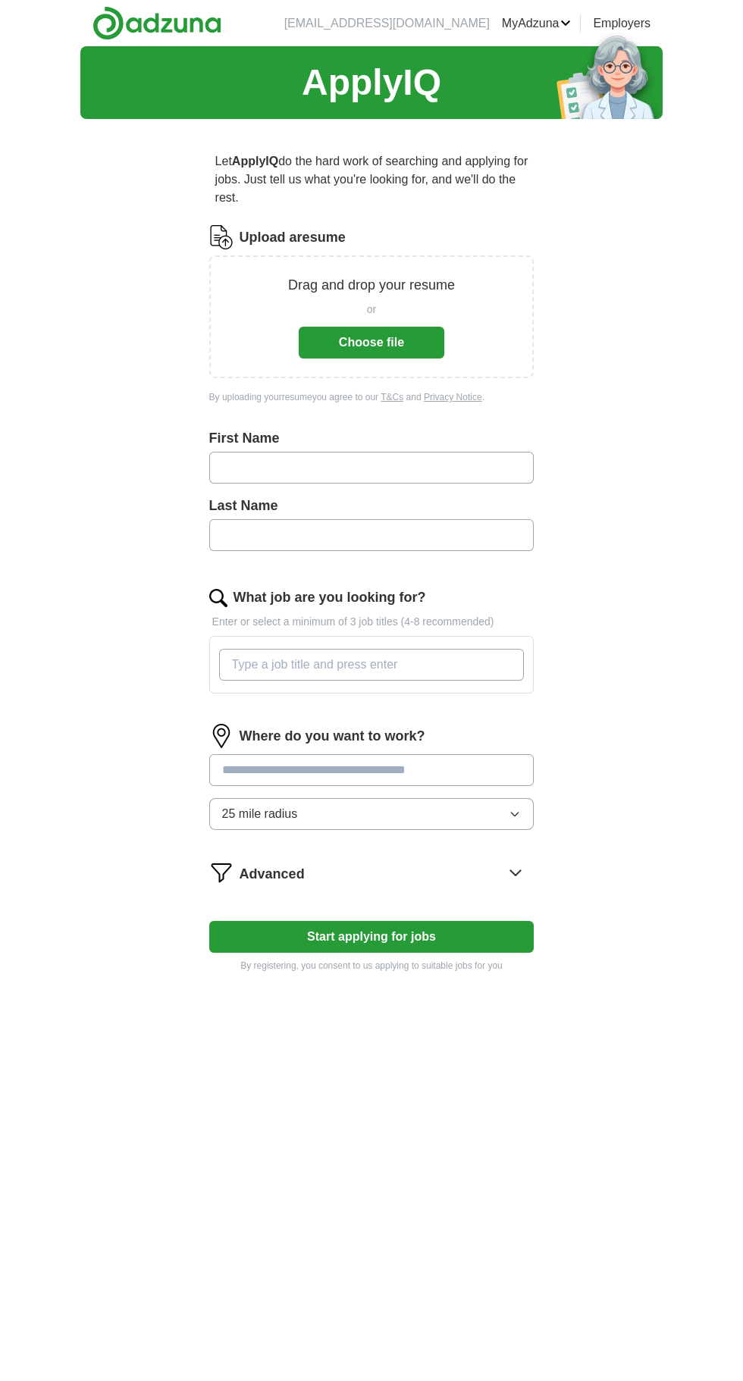
click at [382, 340] on button "Choose file" at bounding box center [372, 343] width 146 height 32
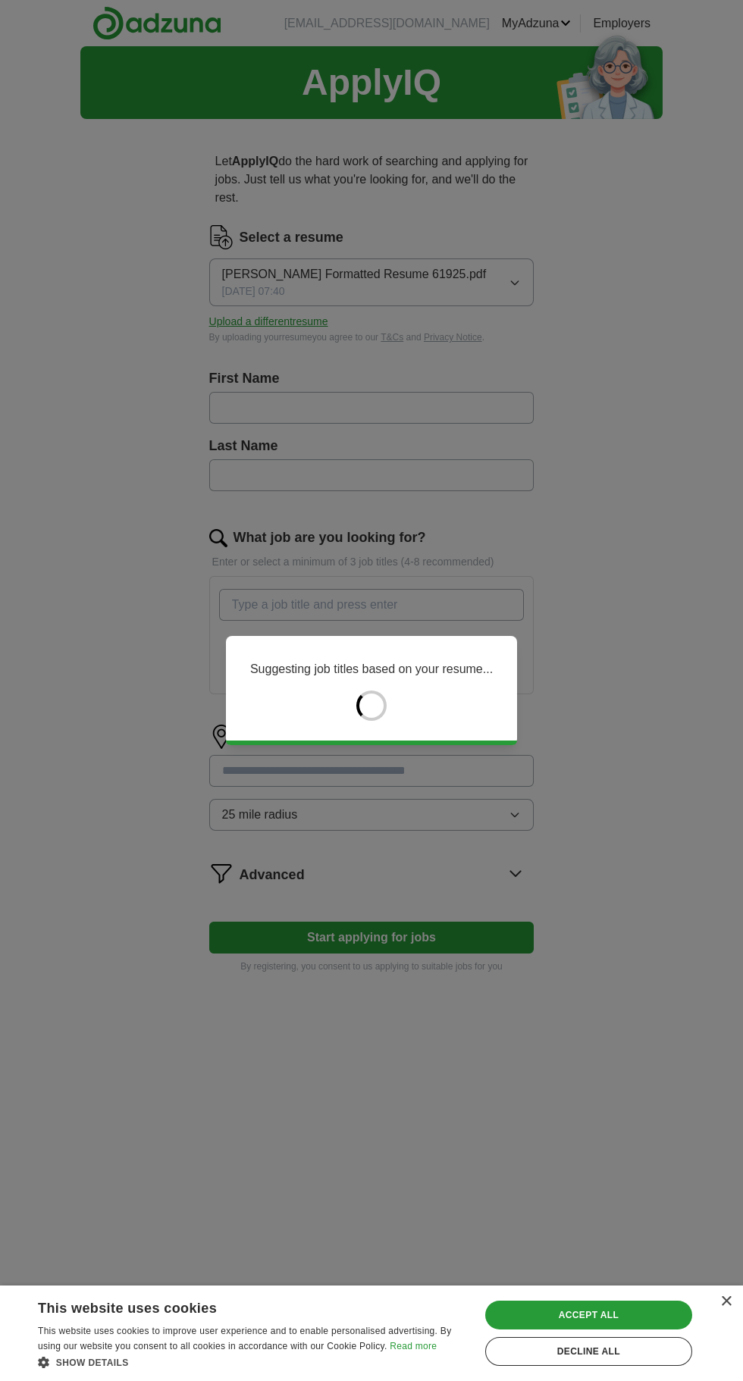
type input "*****"
type input "******"
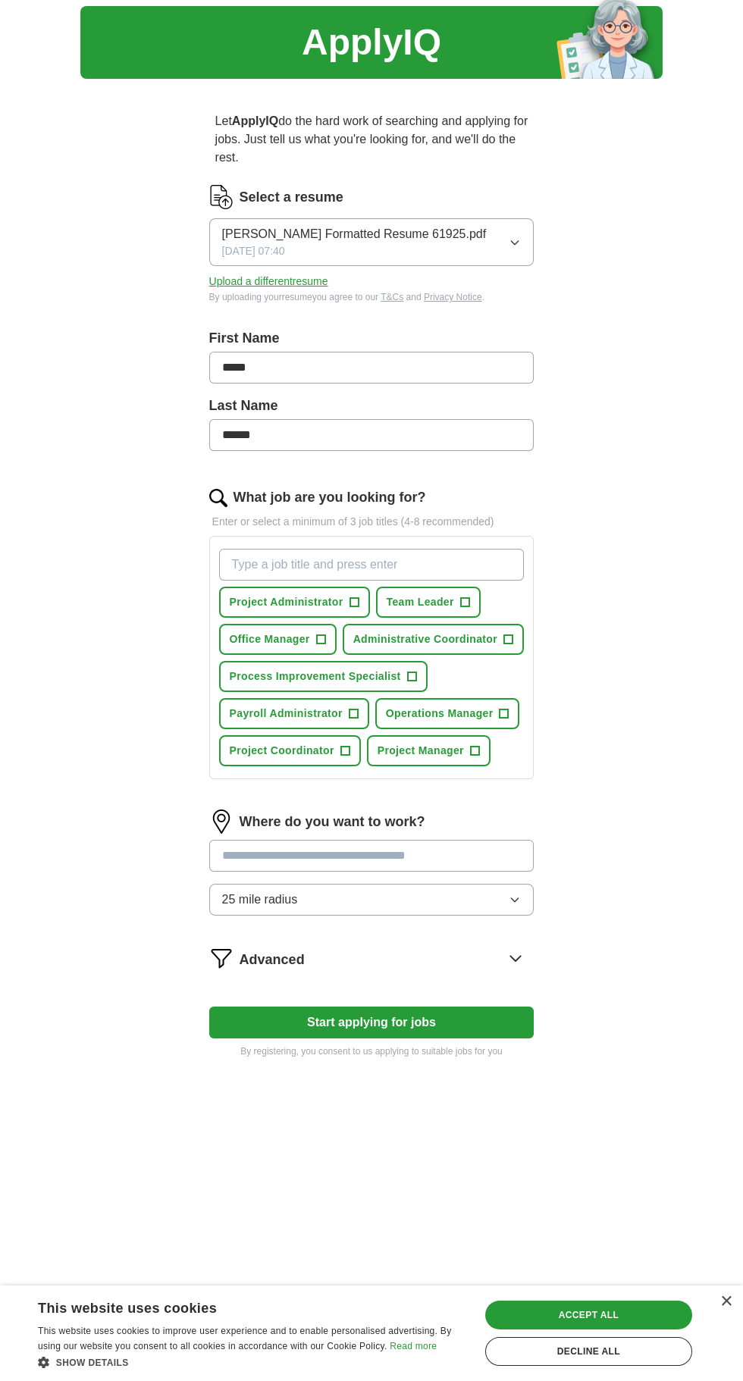
scroll to position [42, 0]
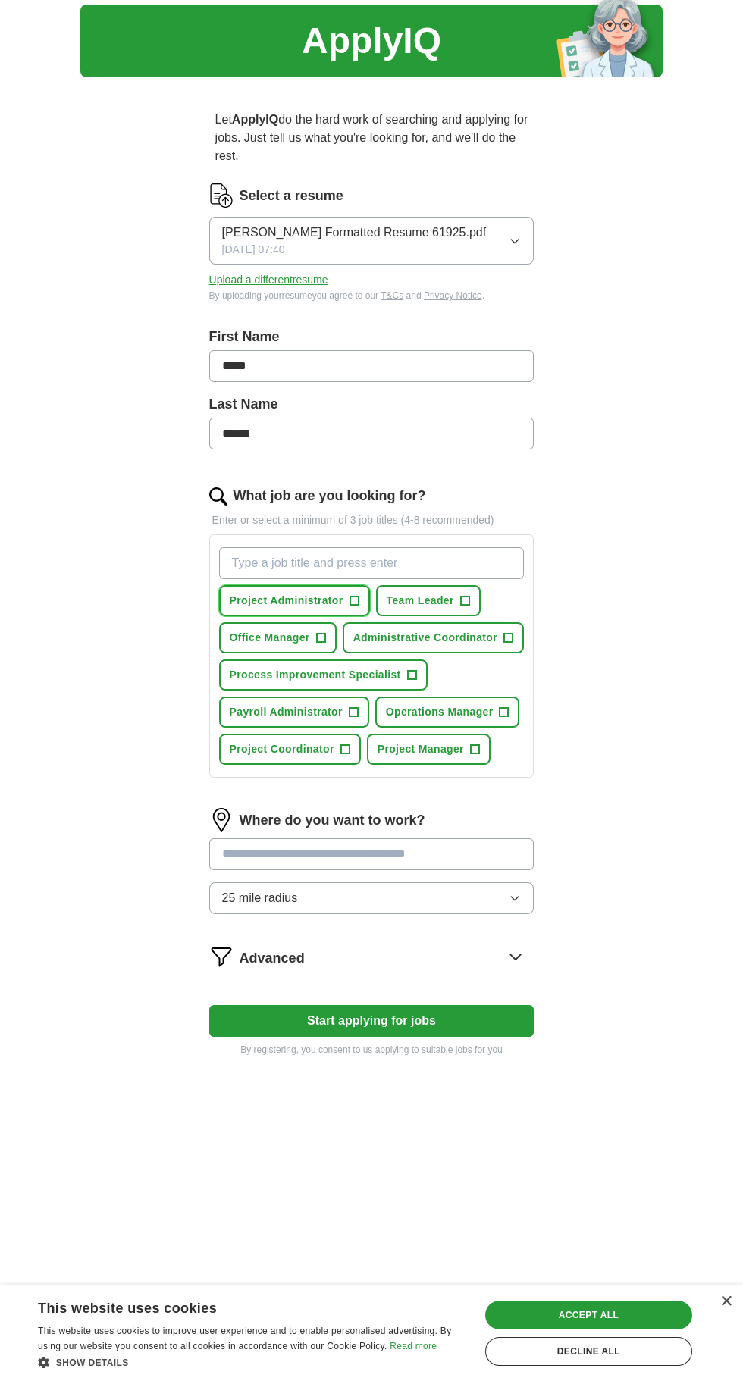
click at [301, 600] on span "Project Administrator" at bounding box center [287, 601] width 114 height 16
click at [277, 639] on span "Office Manager" at bounding box center [270, 638] width 80 height 16
click at [503, 636] on span "+" at bounding box center [507, 638] width 9 height 12
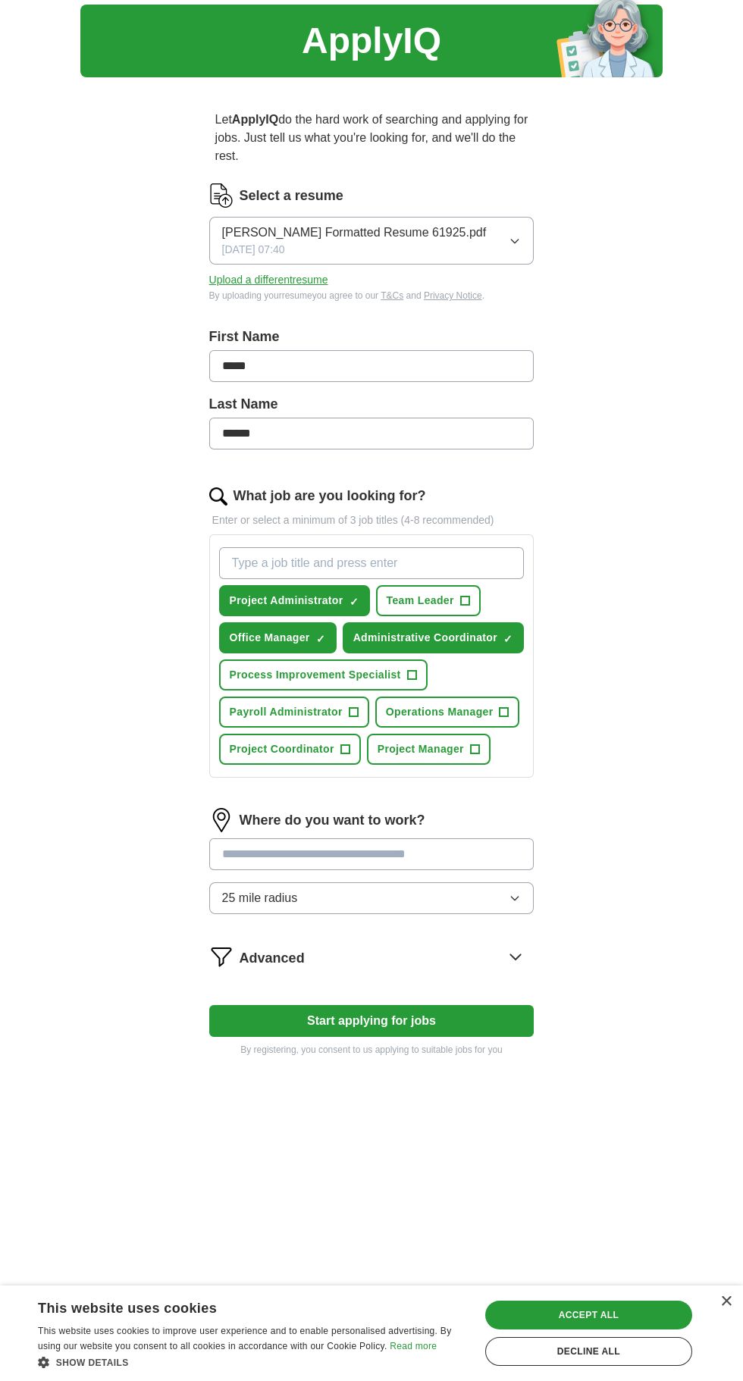
click at [512, 962] on icon at bounding box center [515, 957] width 24 height 24
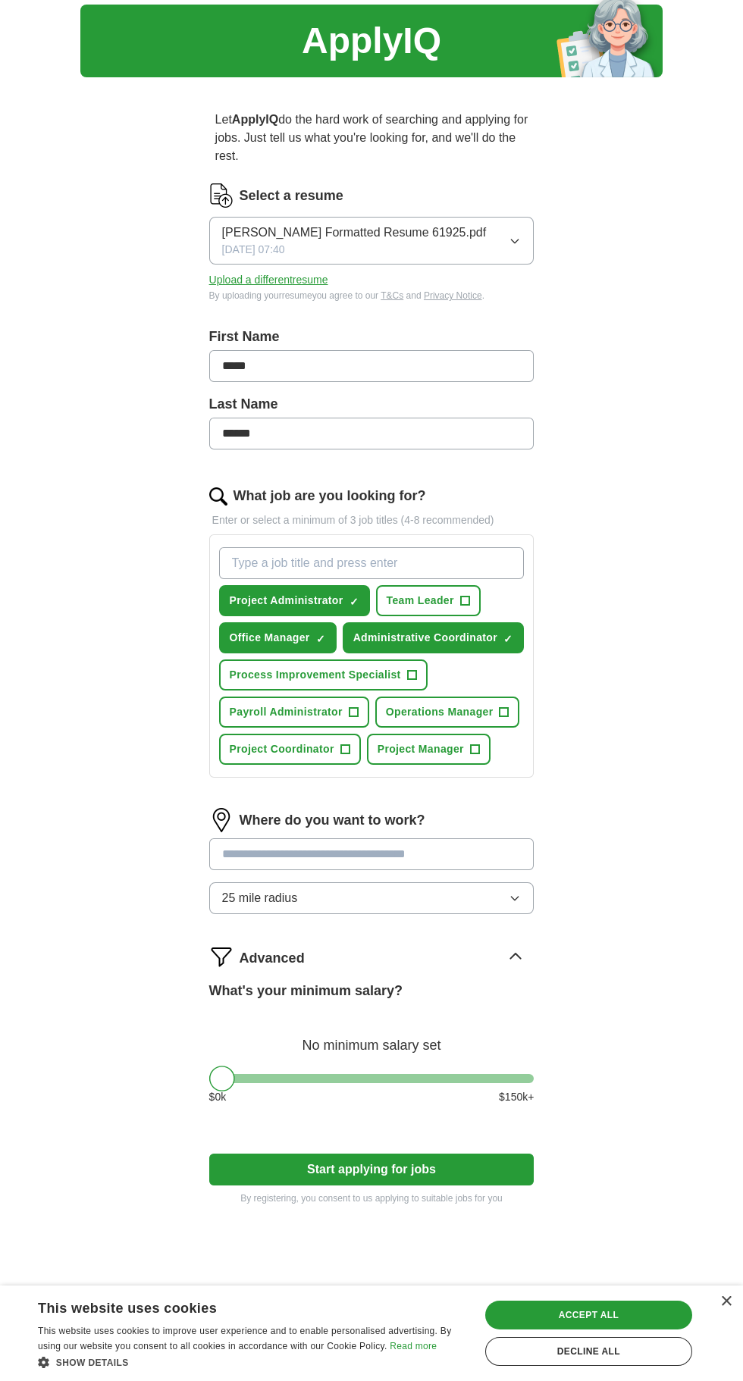
click at [442, 1176] on button "Start applying for jobs" at bounding box center [371, 1170] width 325 height 32
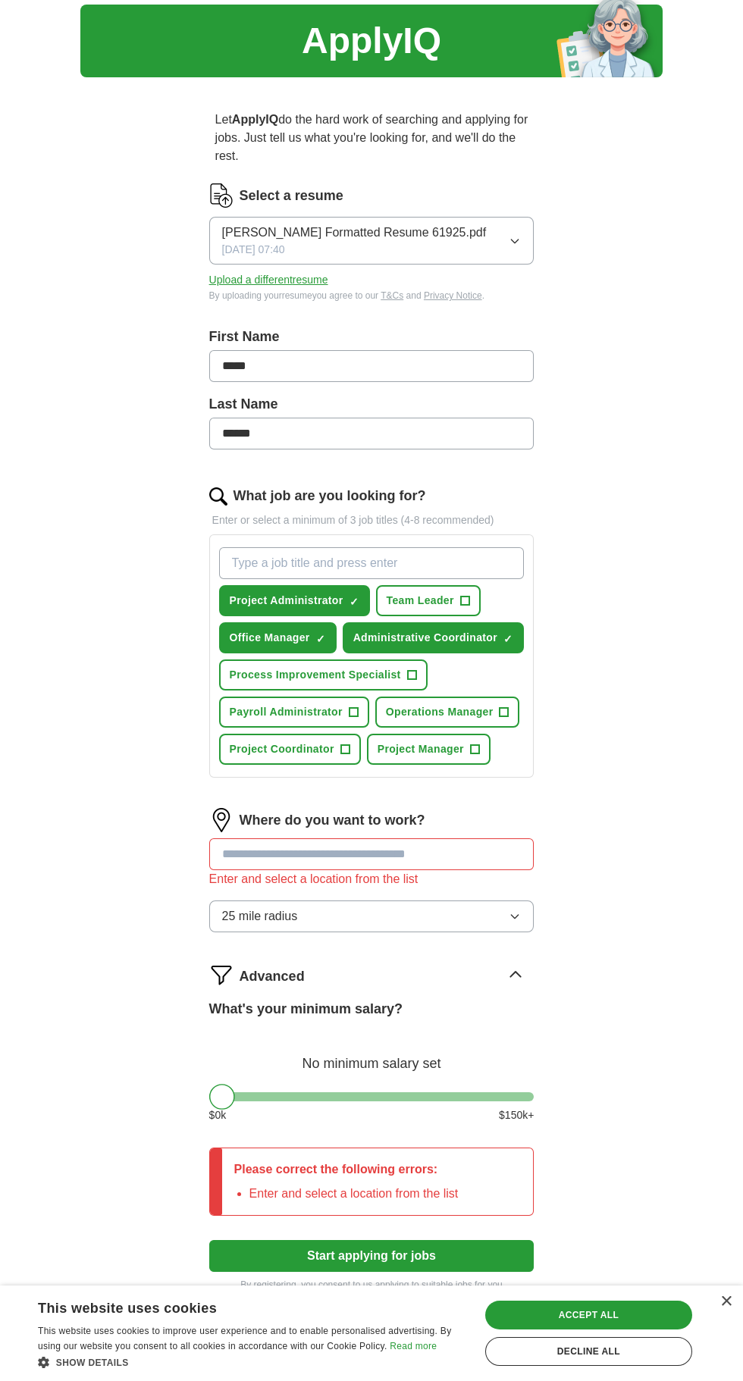
click at [483, 863] on input "text" at bounding box center [371, 855] width 325 height 32
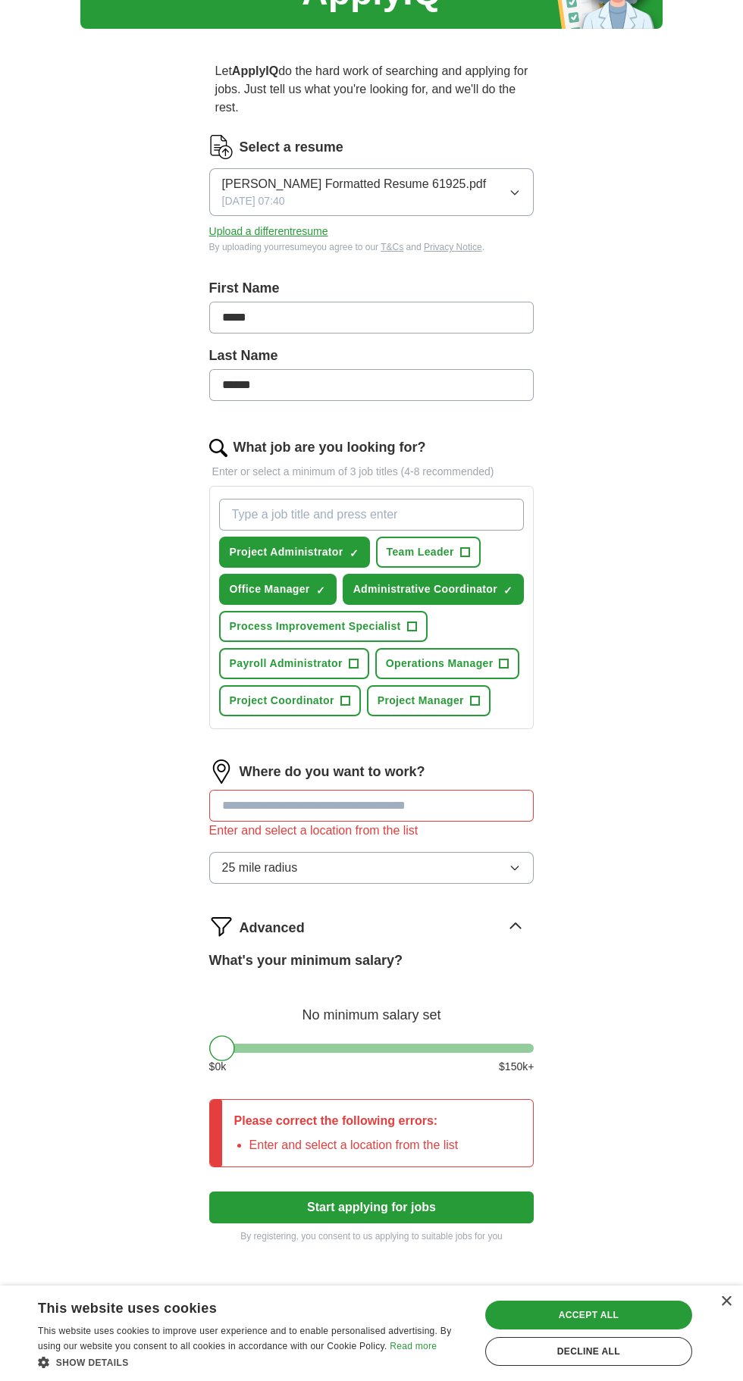
scroll to position [109, 0]
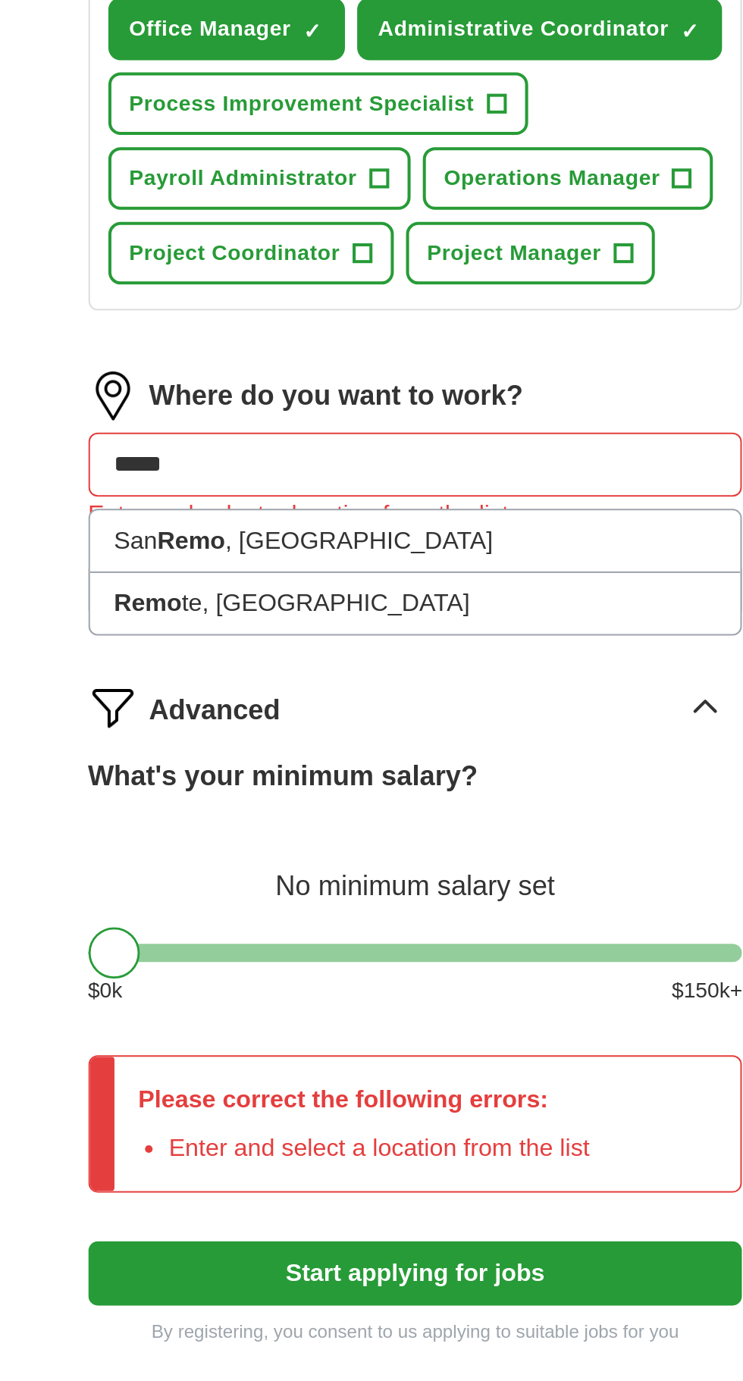
type input "******"
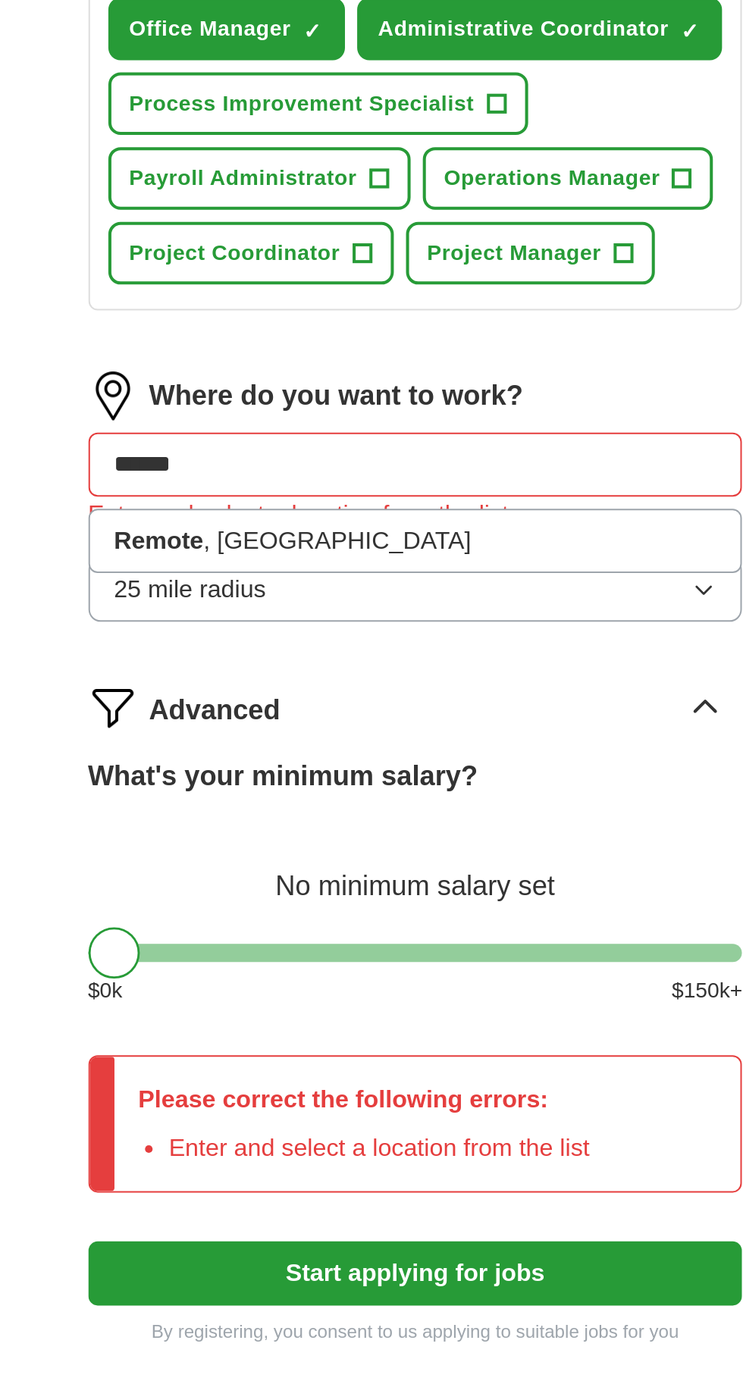
click at [338, 828] on li "Remote , OR" at bounding box center [372, 825] width 324 height 30
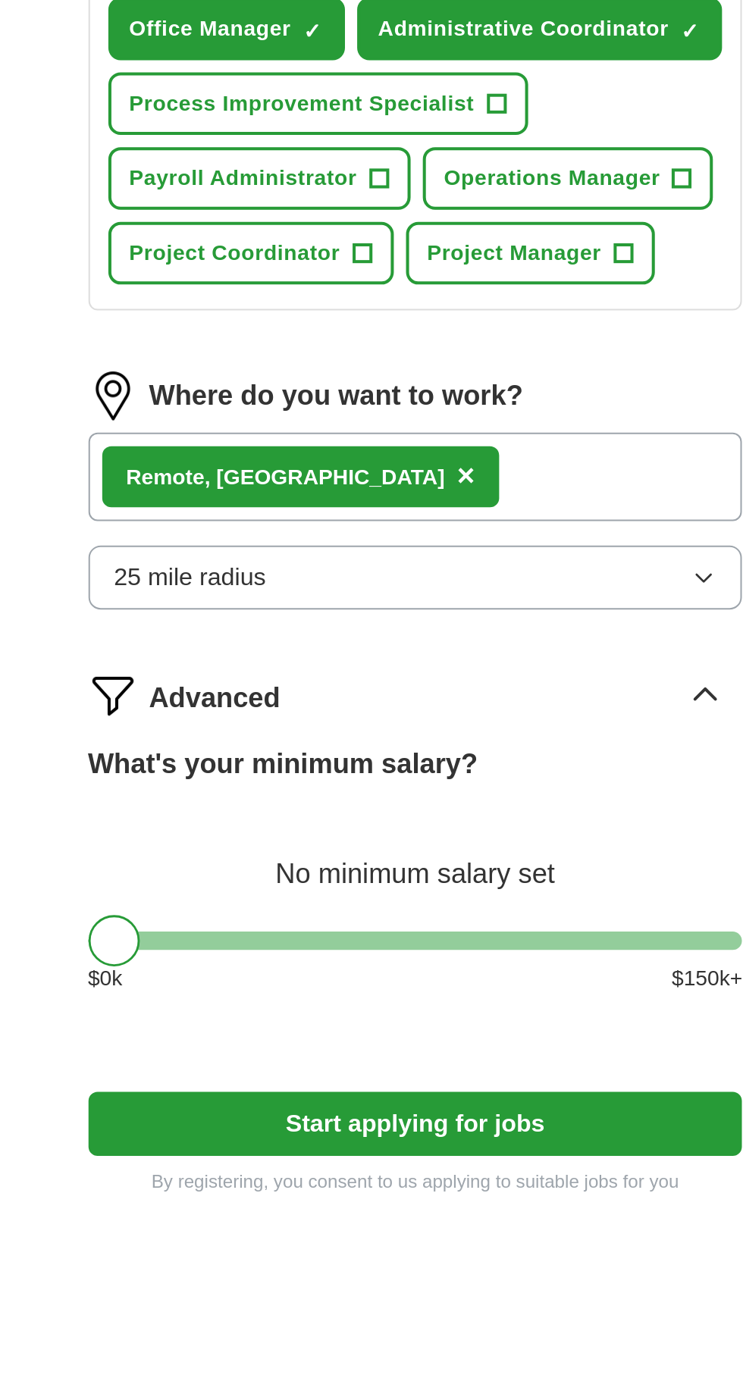
click at [392, 787] on span "×" at bounding box center [396, 792] width 9 height 17
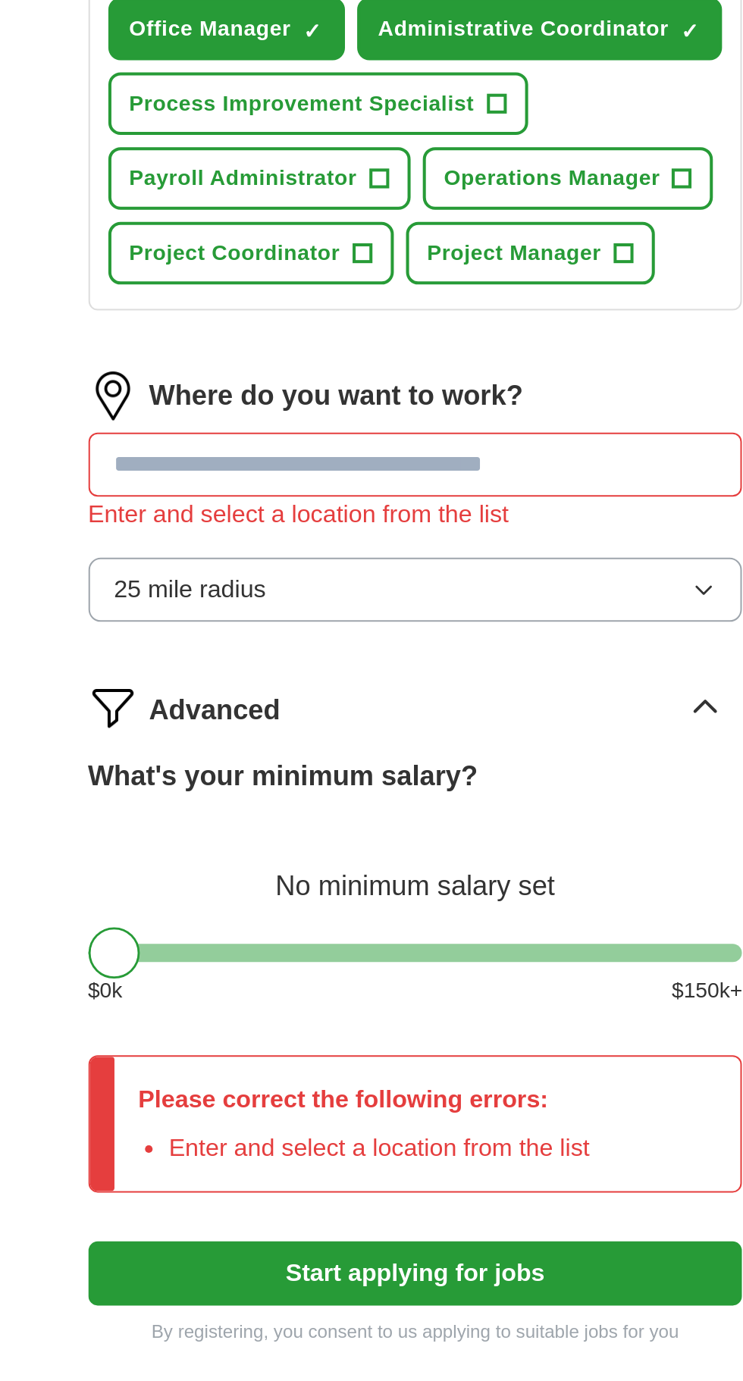
click at [325, 795] on input "text" at bounding box center [371, 787] width 325 height 32
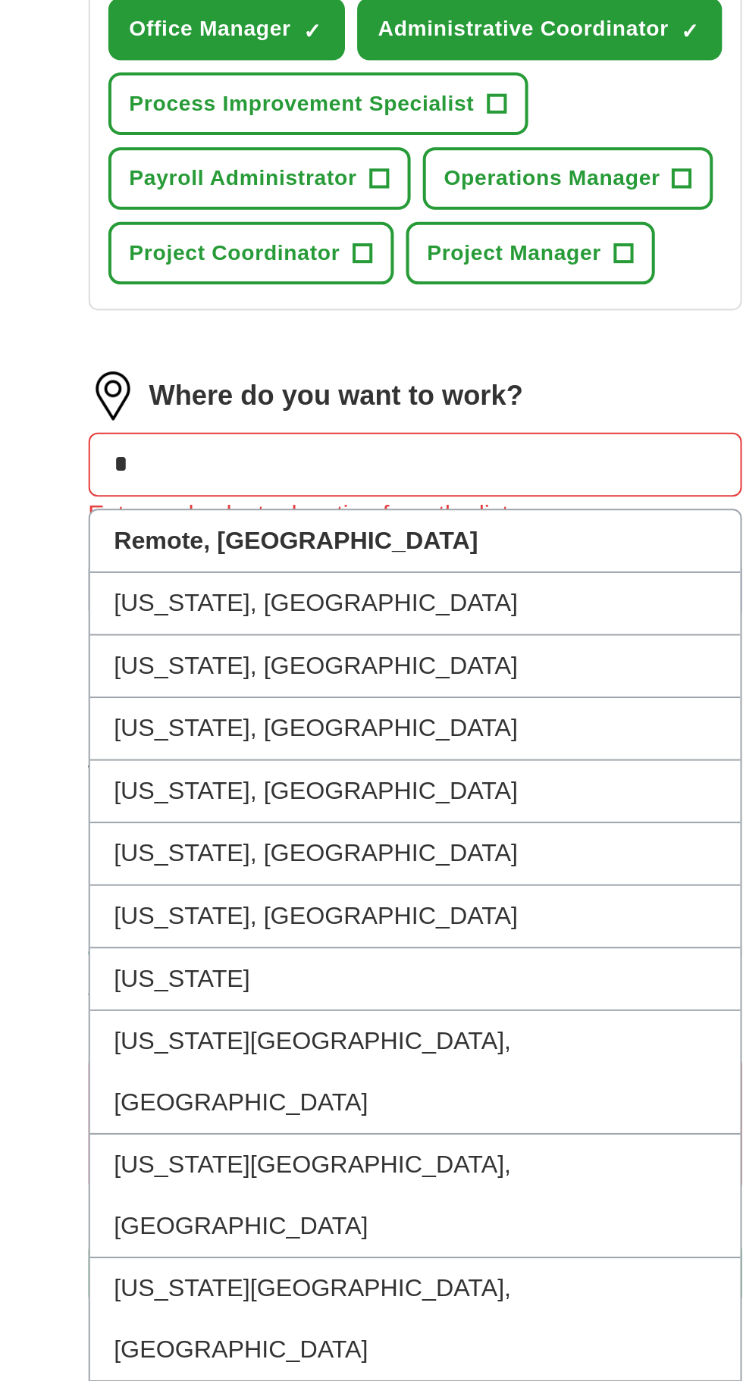
type input "**"
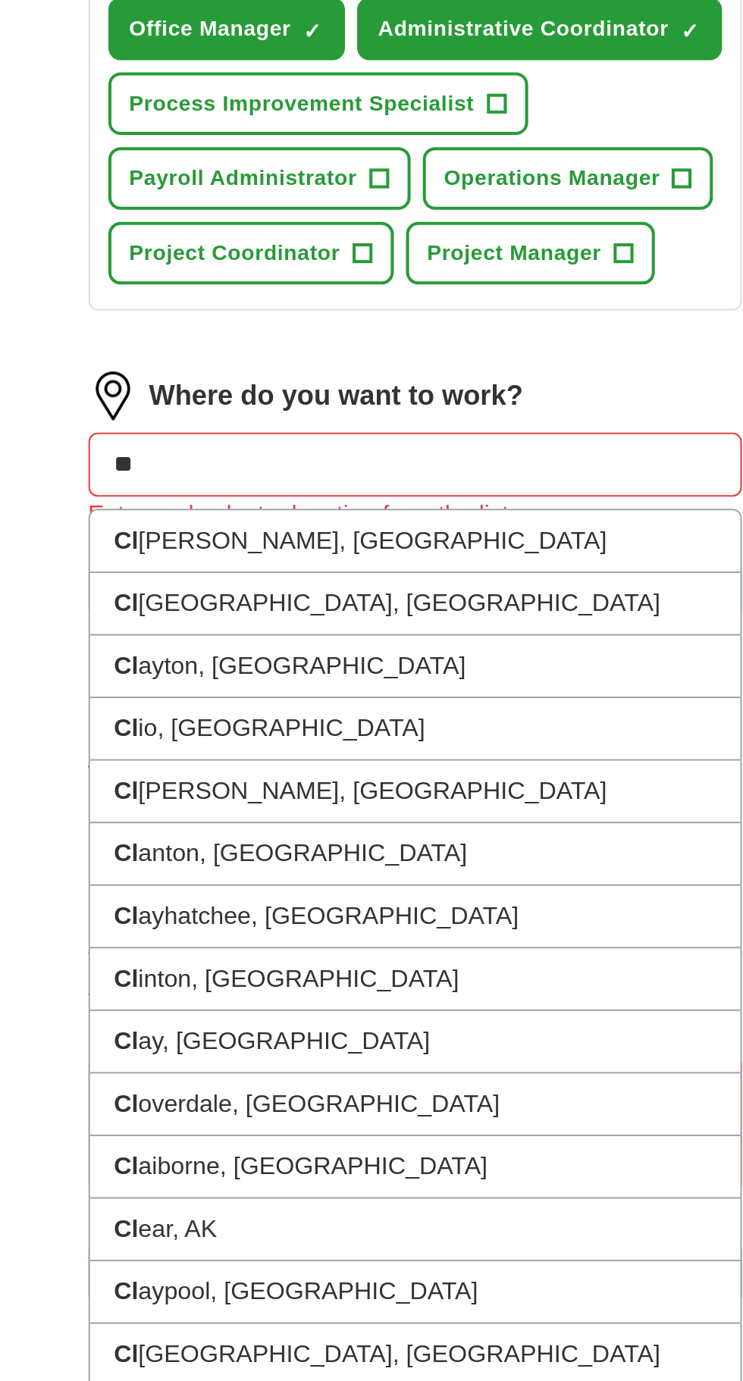
click at [339, 861] on li "Cl arksville, TN" at bounding box center [372, 856] width 324 height 31
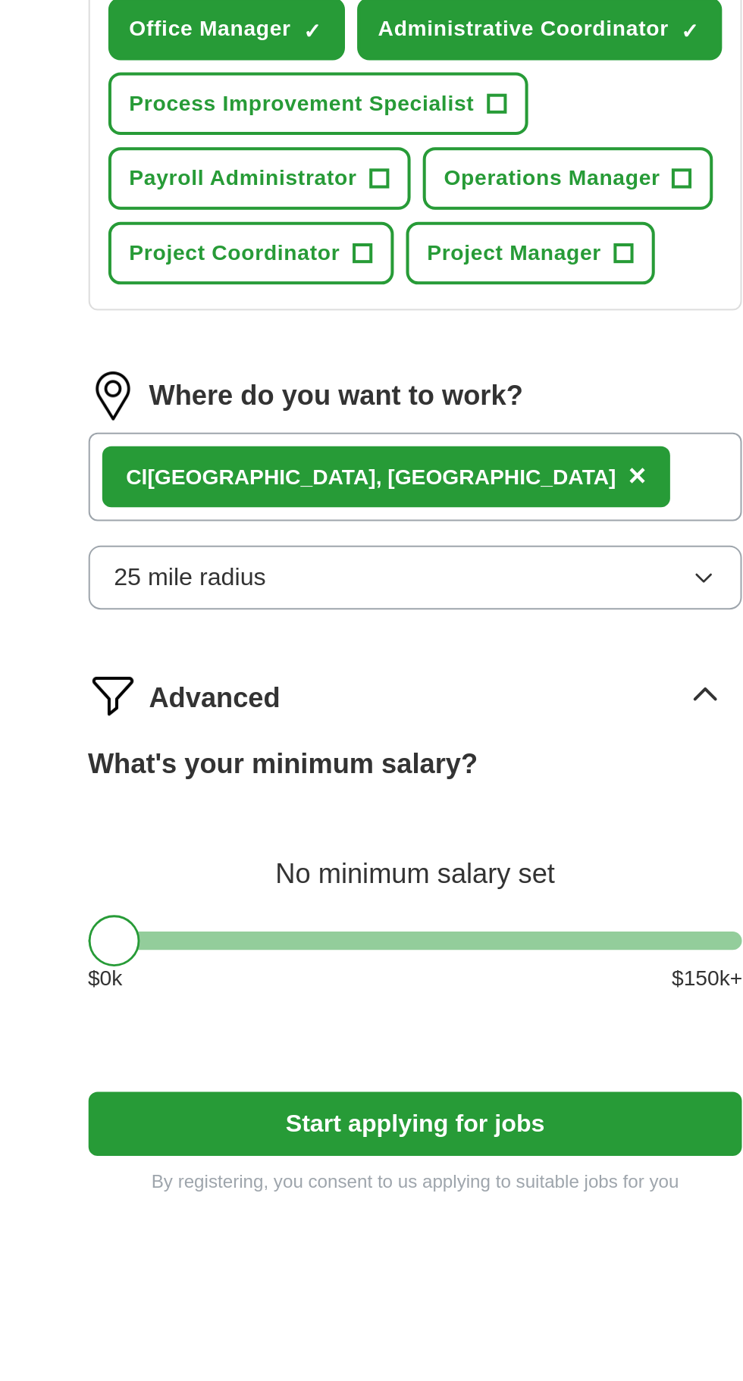
click at [378, 939] on label "What's your minimum salary?" at bounding box center [305, 936] width 193 height 20
click at [519, 901] on icon at bounding box center [516, 900] width 10 height 5
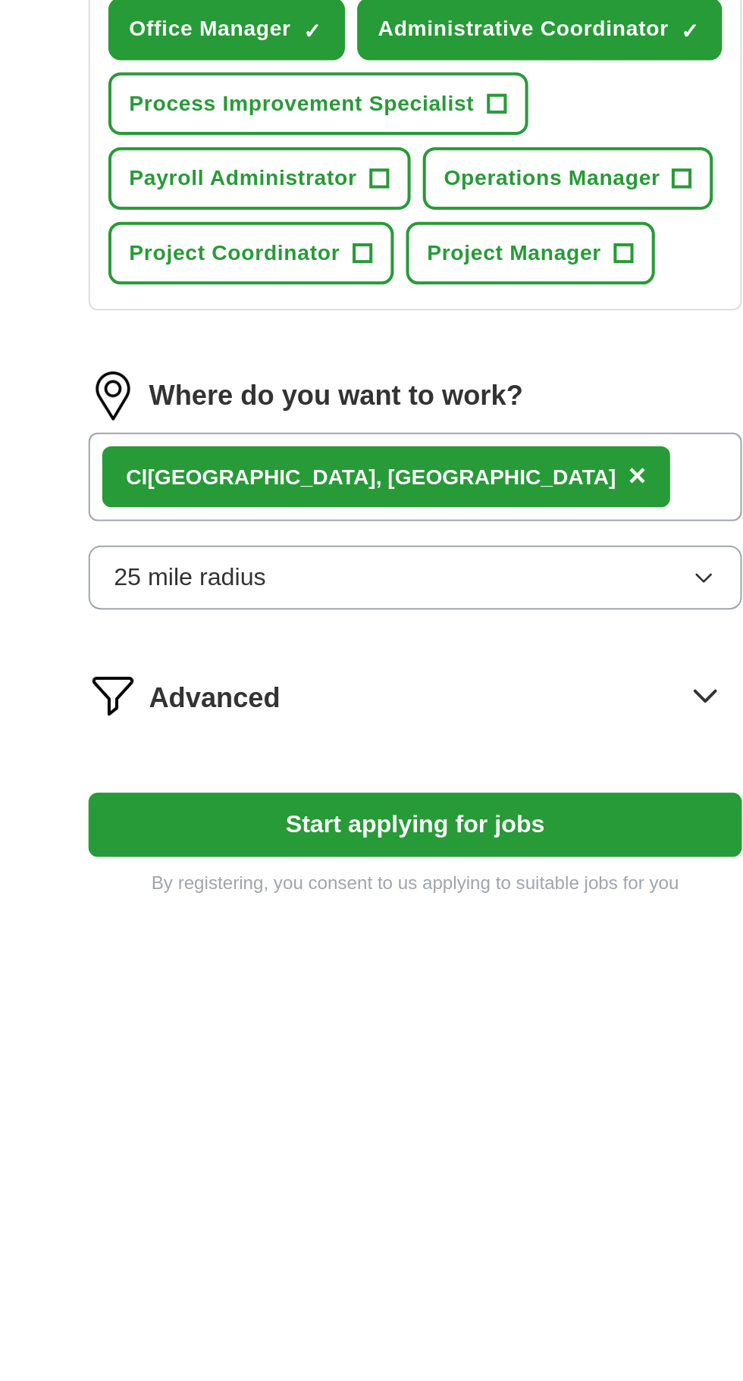
click at [273, 906] on span "Advanced" at bounding box center [272, 903] width 65 height 20
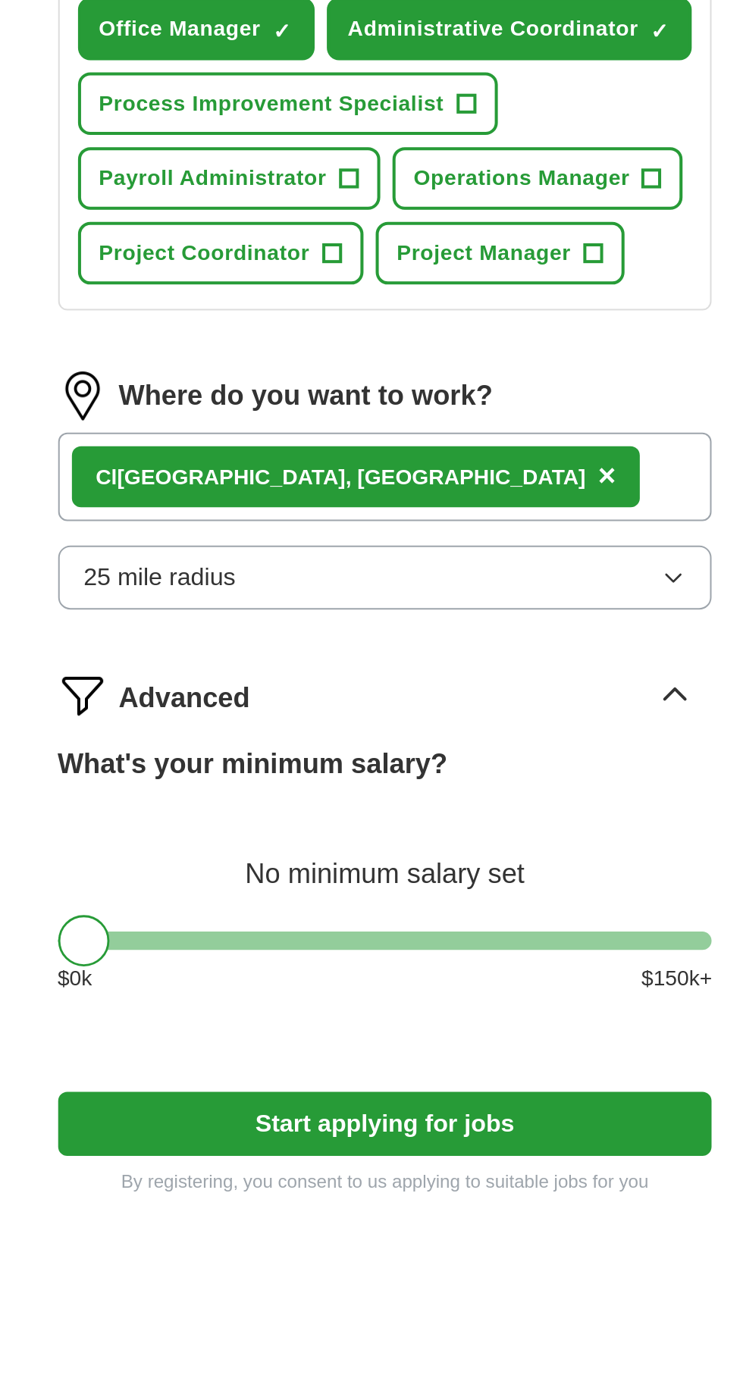
click at [378, 943] on label "What's your minimum salary?" at bounding box center [305, 936] width 193 height 20
click at [344, 947] on div "What's your minimum salary? No minimum salary set $ 0 k $ 150 k+" at bounding box center [371, 994] width 325 height 136
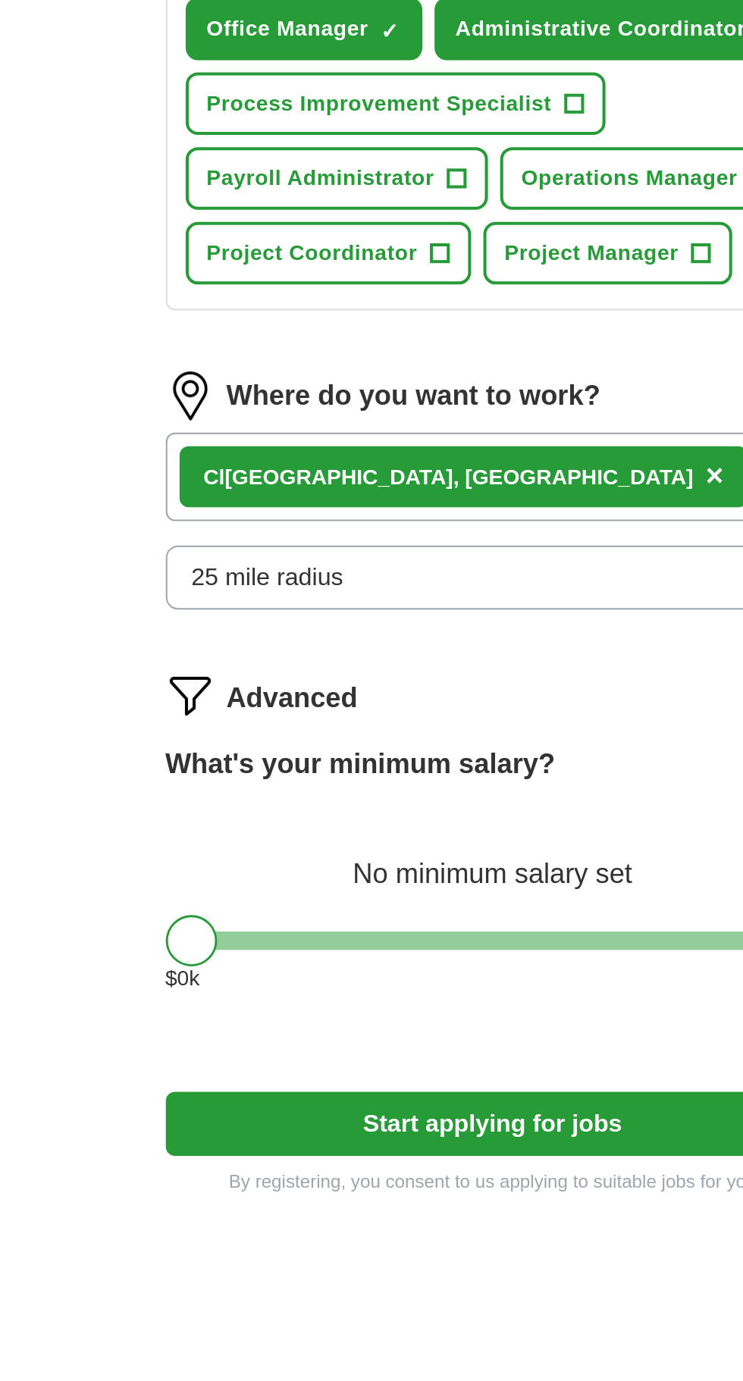
click at [224, 1020] on div at bounding box center [222, 1024] width 26 height 26
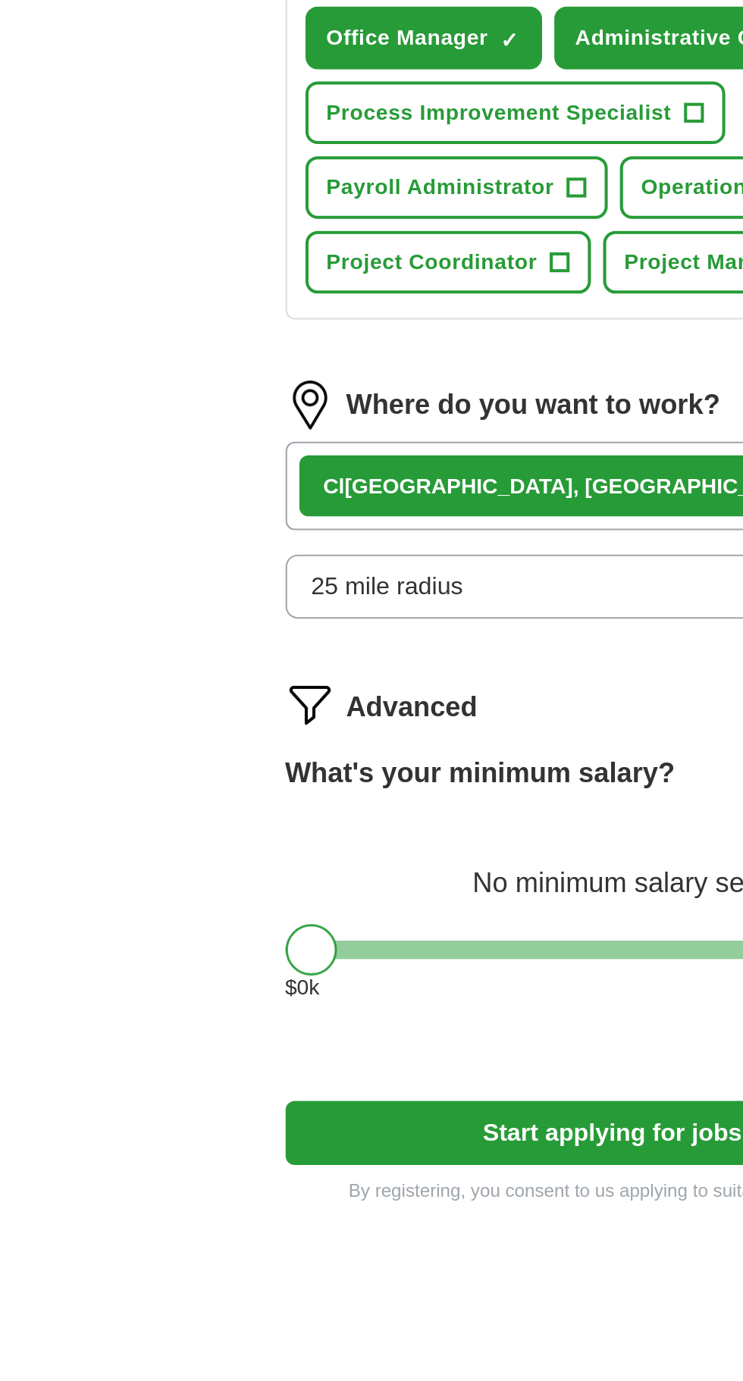
click at [227, 1031] on div at bounding box center [222, 1024] width 26 height 26
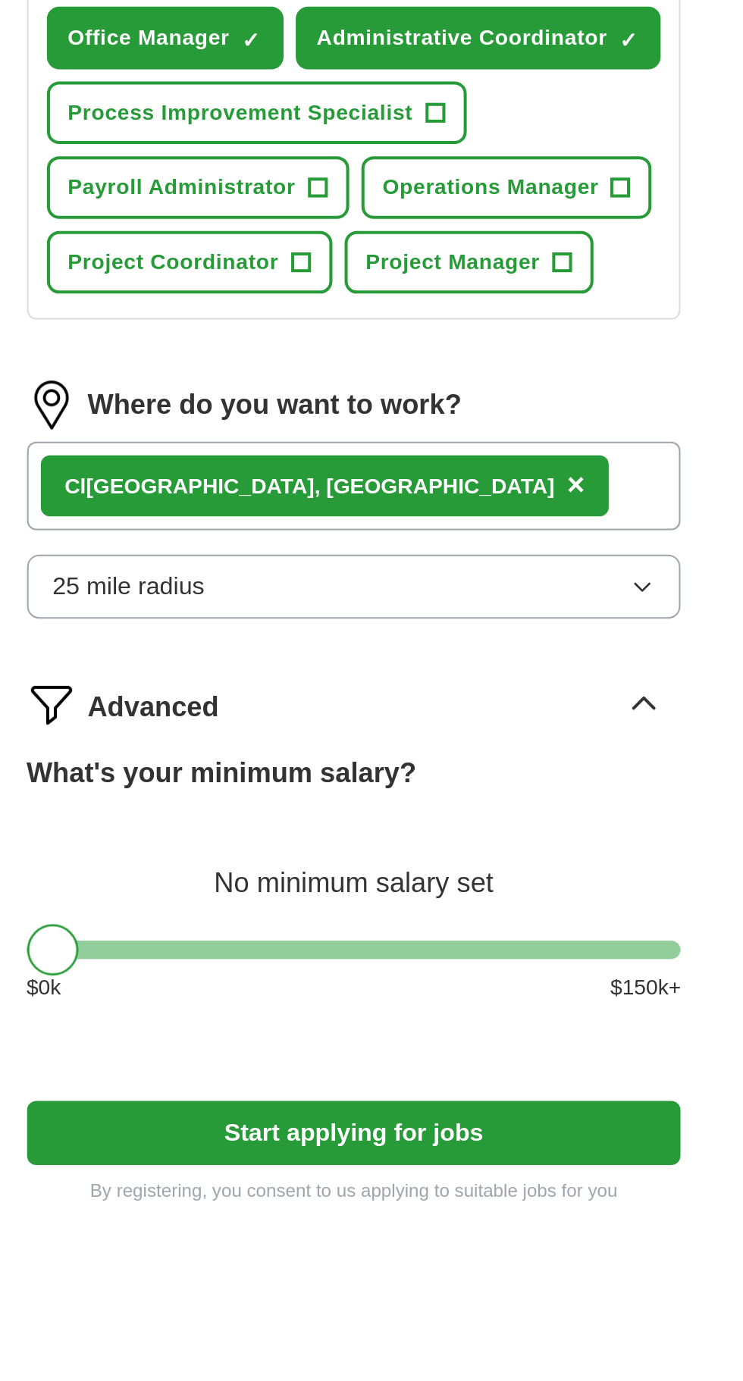
click at [517, 903] on icon at bounding box center [515, 901] width 24 height 24
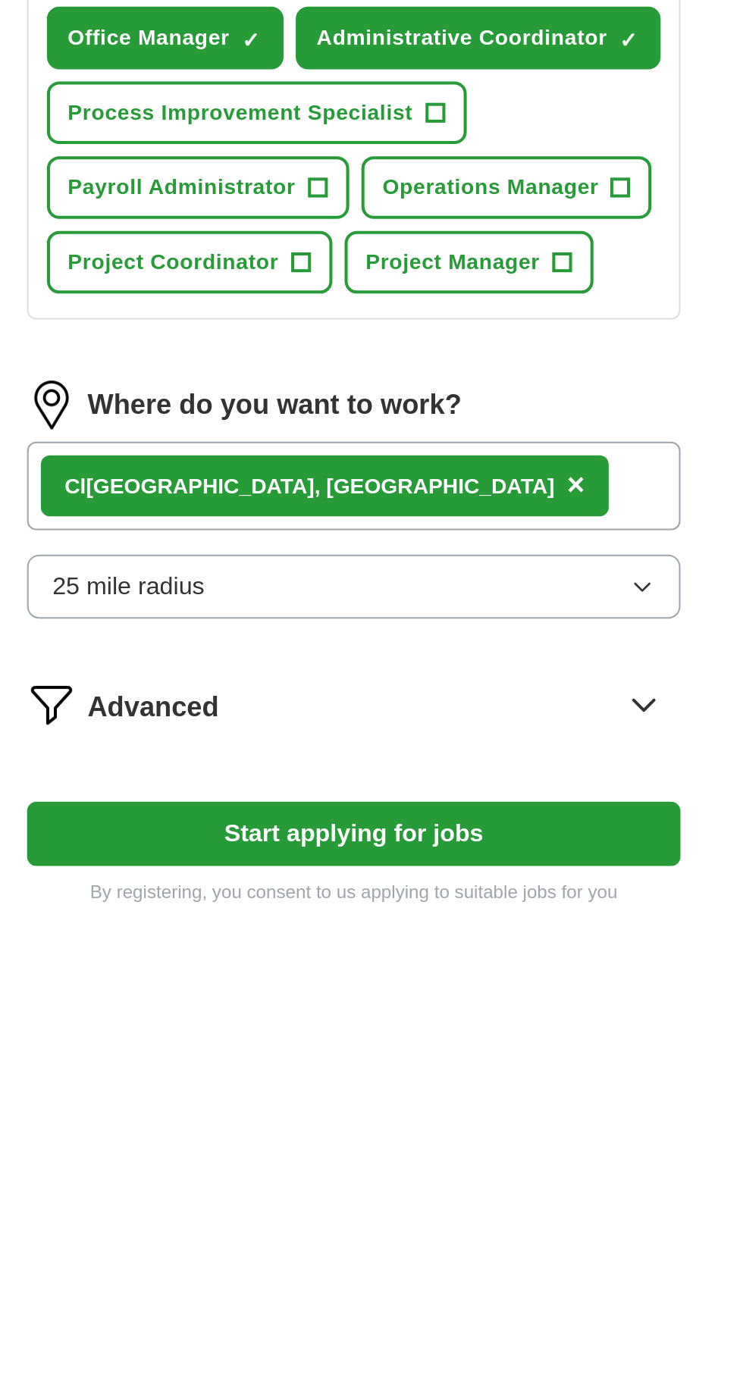
click at [522, 901] on icon at bounding box center [515, 901] width 24 height 24
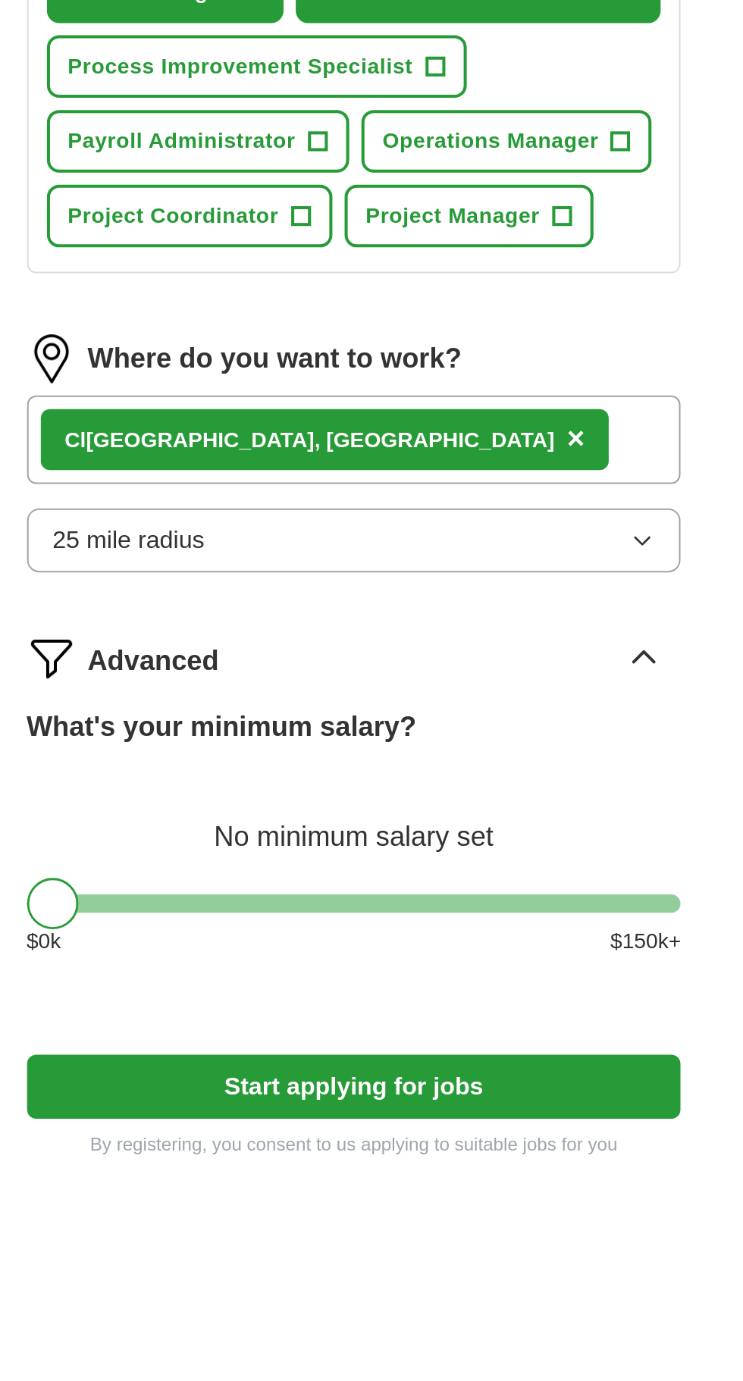
click at [358, 1026] on div at bounding box center [371, 1023] width 325 height 9
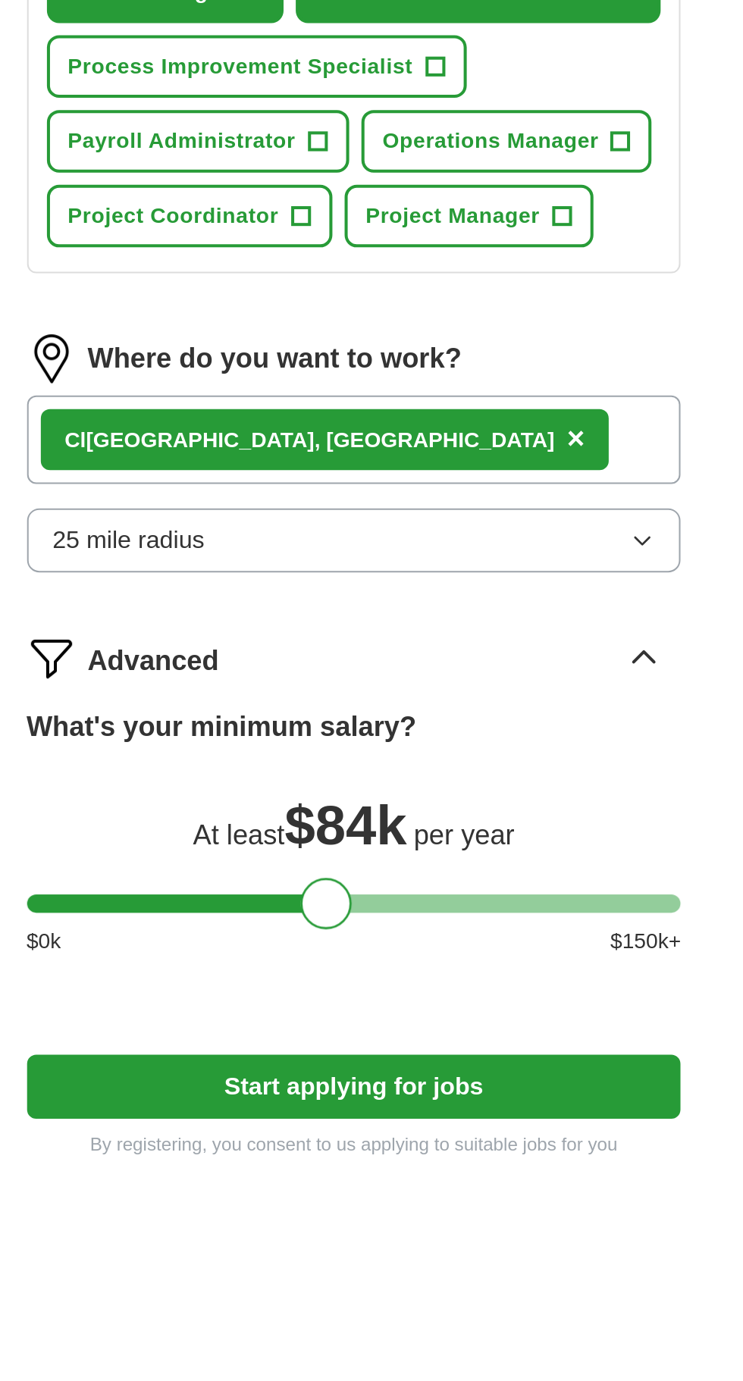
click at [297, 1024] on div at bounding box center [371, 1023] width 325 height 9
click at [265, 1024] on div at bounding box center [371, 1023] width 325 height 9
click at [298, 1024] on div at bounding box center [371, 1023] width 325 height 9
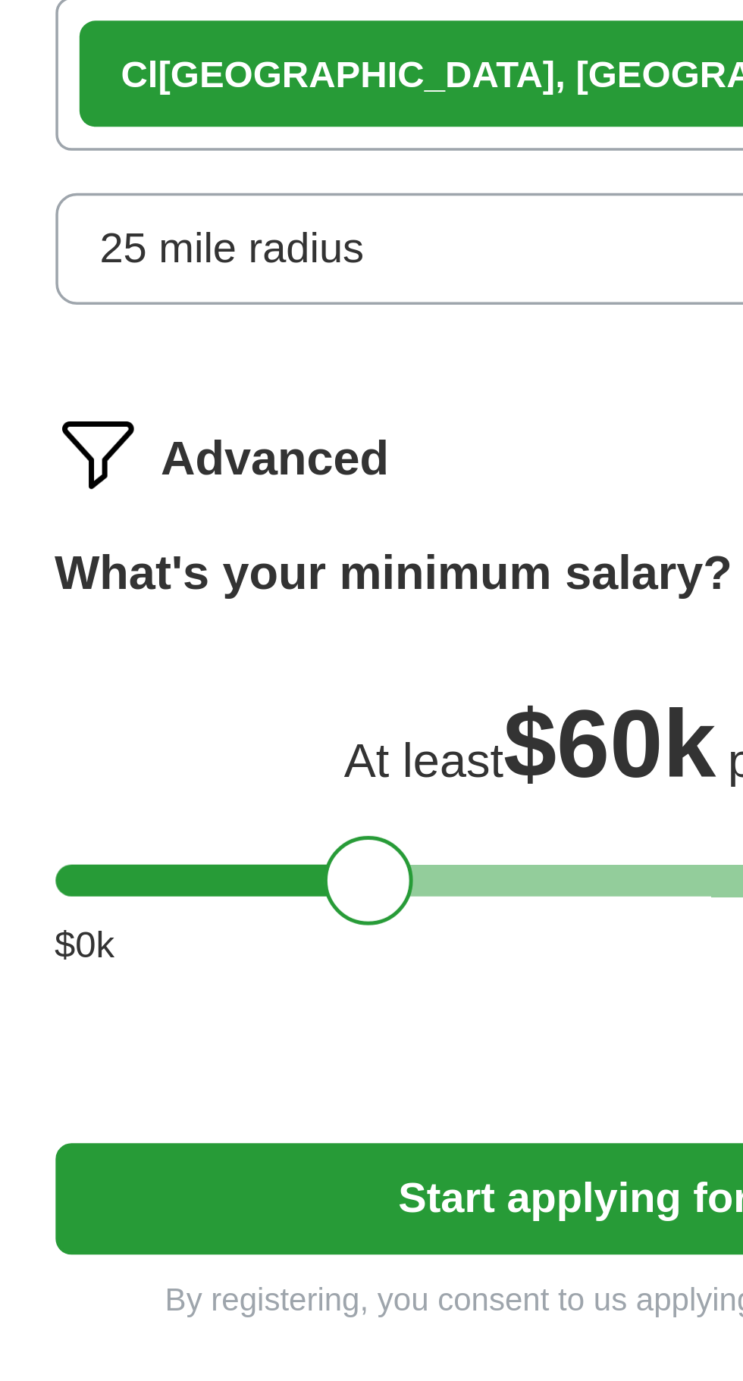
click at [286, 1024] on div at bounding box center [299, 1024] width 26 height 26
click at [288, 1029] on div at bounding box center [299, 1024] width 26 height 26
click at [270, 1025] on div at bounding box center [371, 1023] width 325 height 9
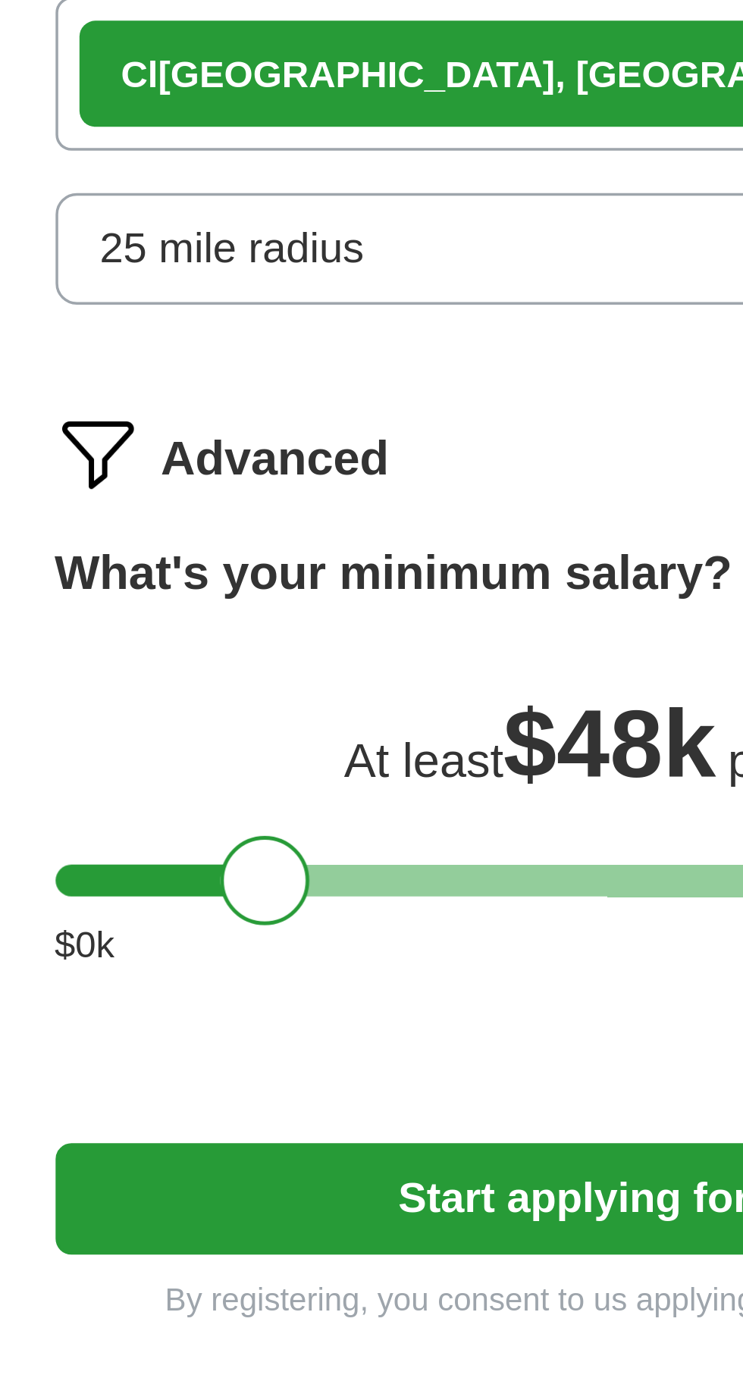
click at [294, 1025] on div at bounding box center [371, 1023] width 325 height 9
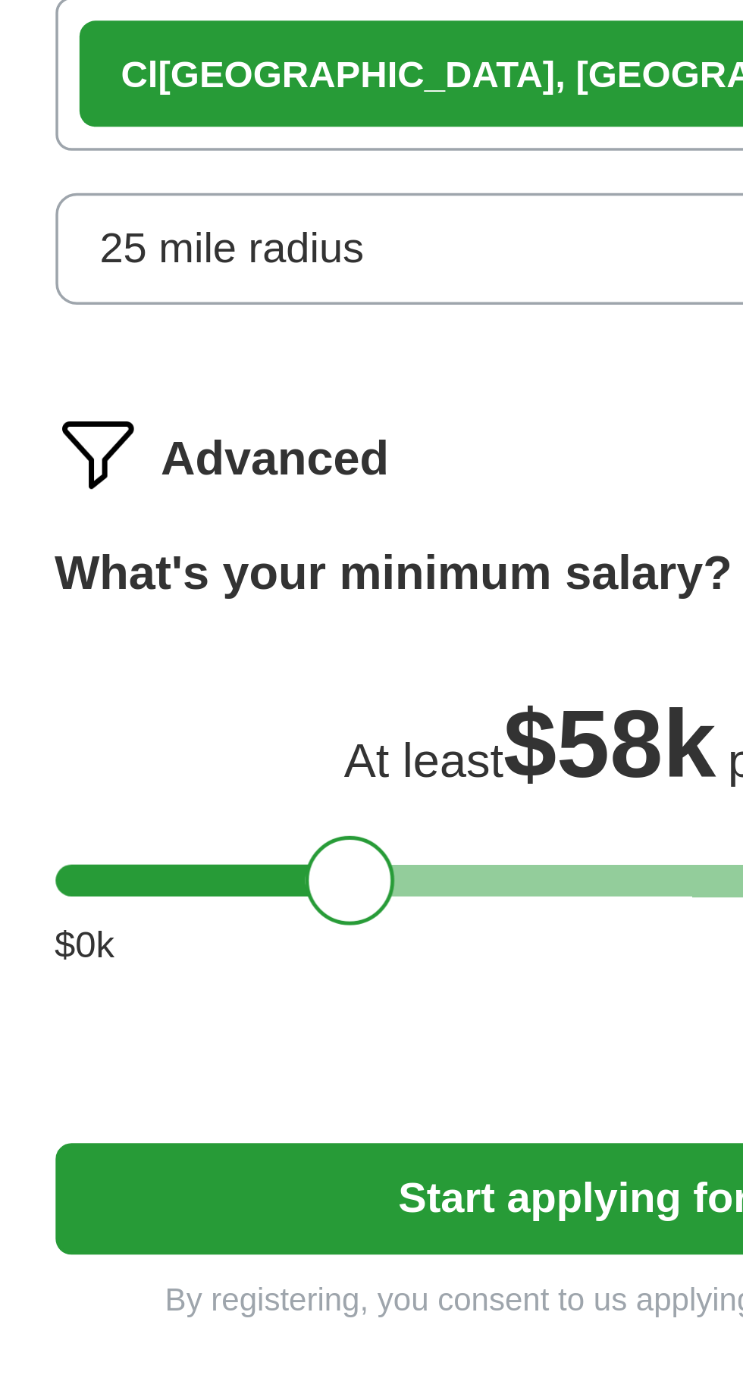
click at [281, 1030] on div "What's your minimum salary? At least $ 58k per year $ 0 k $ 150 k+" at bounding box center [371, 994] width 325 height 136
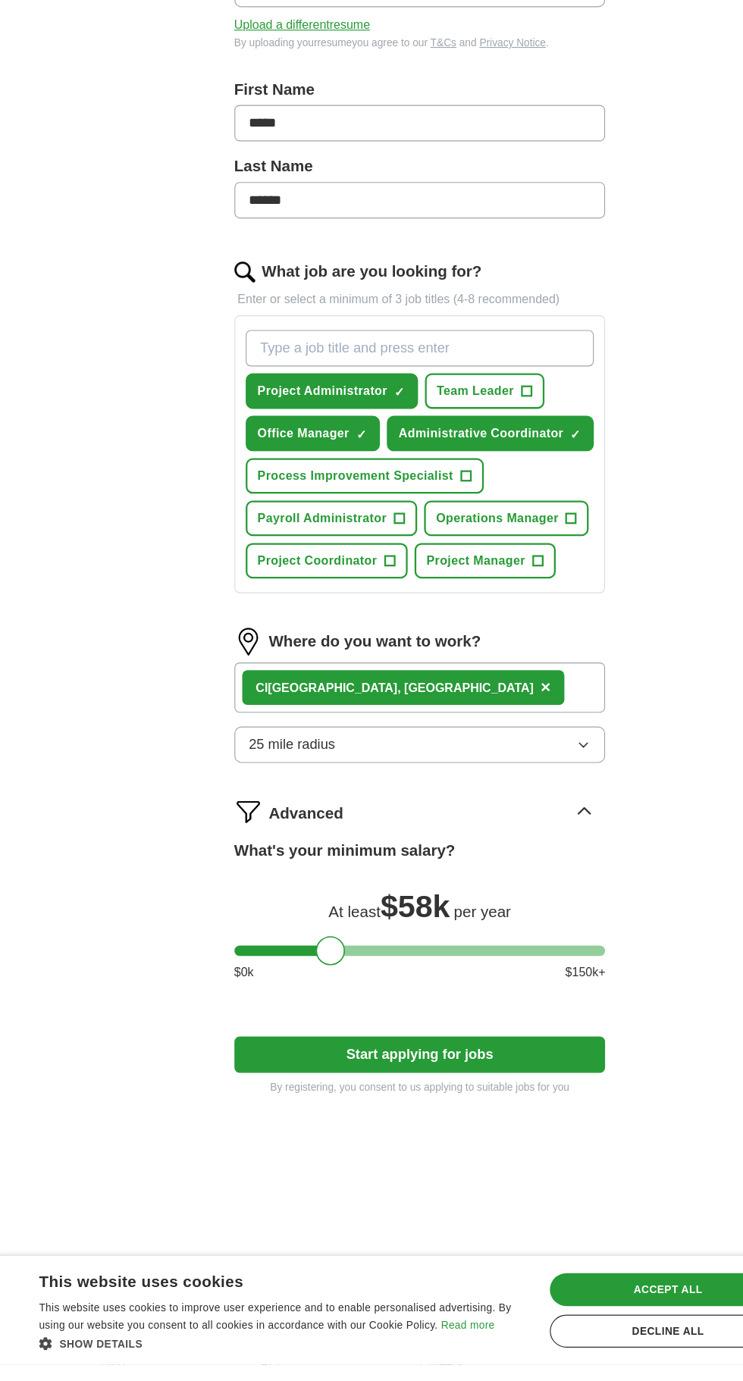
scroll to position [113, 0]
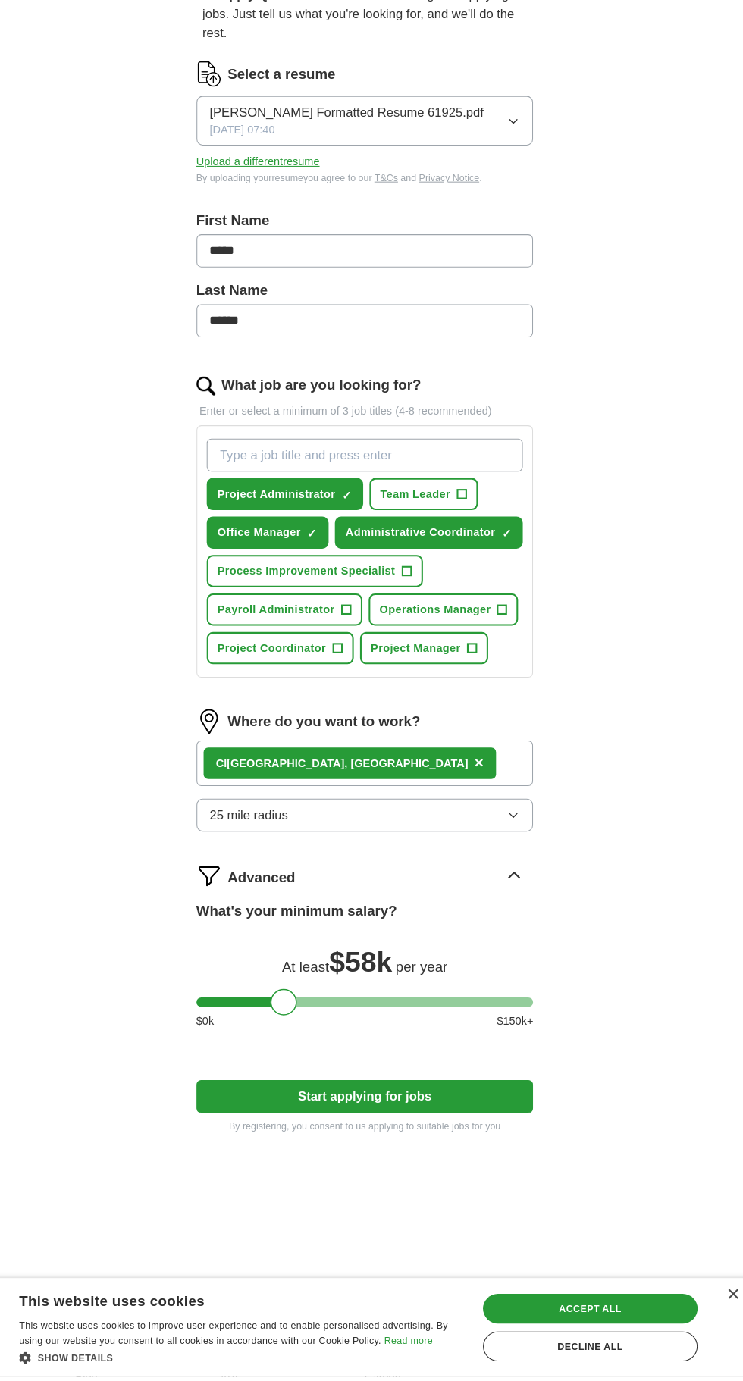
click at [291, 1023] on div at bounding box center [294, 1020] width 26 height 26
click at [292, 1022] on div at bounding box center [294, 1020] width 26 height 26
click at [281, 1028] on div "What's your minimum salary? At least $ 58k per year $ 0 k $ 150 k+" at bounding box center [371, 990] width 325 height 136
click at [293, 1022] on div at bounding box center [294, 1020] width 26 height 26
click at [289, 1023] on div at bounding box center [294, 1020] width 26 height 26
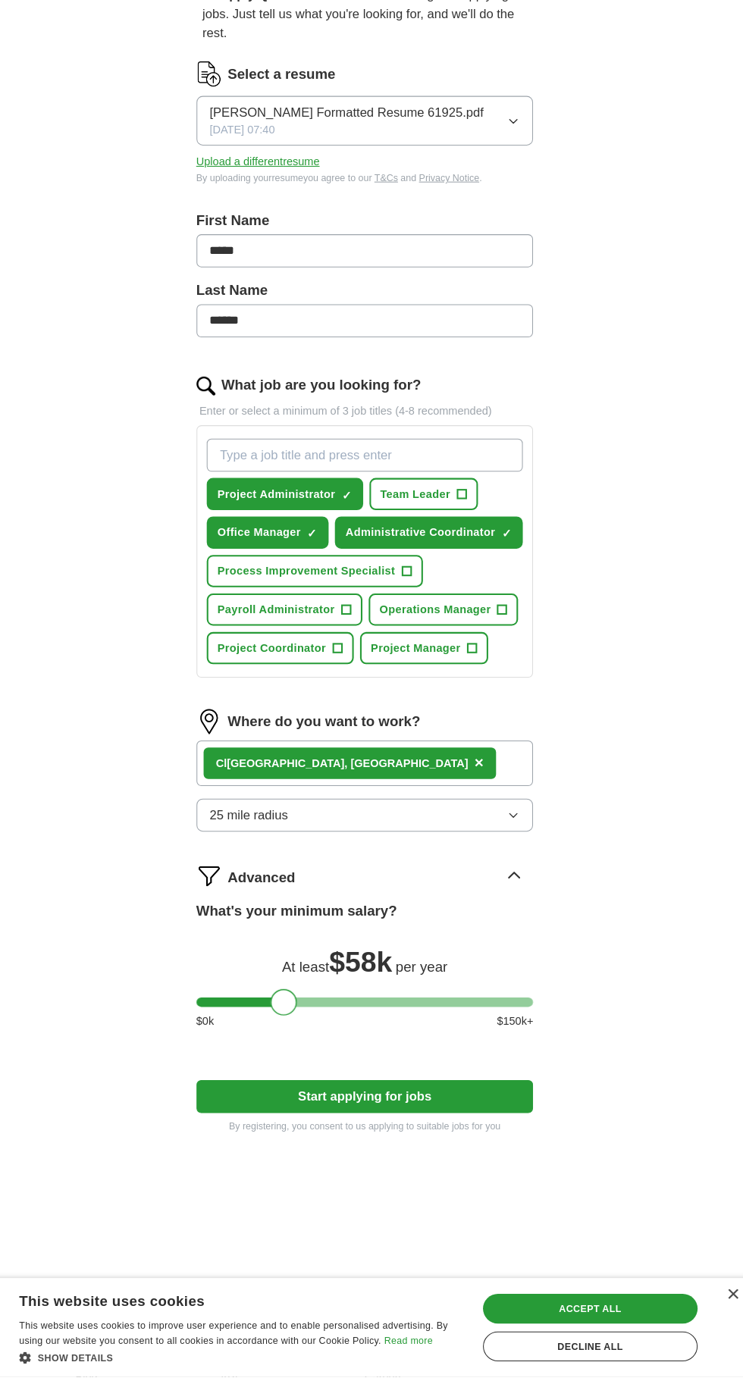
click at [284, 1024] on div at bounding box center [294, 1020] width 26 height 26
click at [290, 1025] on div at bounding box center [294, 1020] width 26 height 26
click at [285, 1024] on div at bounding box center [294, 1020] width 26 height 26
click at [287, 1021] on div at bounding box center [294, 1020] width 26 height 26
click at [258, 1019] on div at bounding box center [371, 1019] width 325 height 9
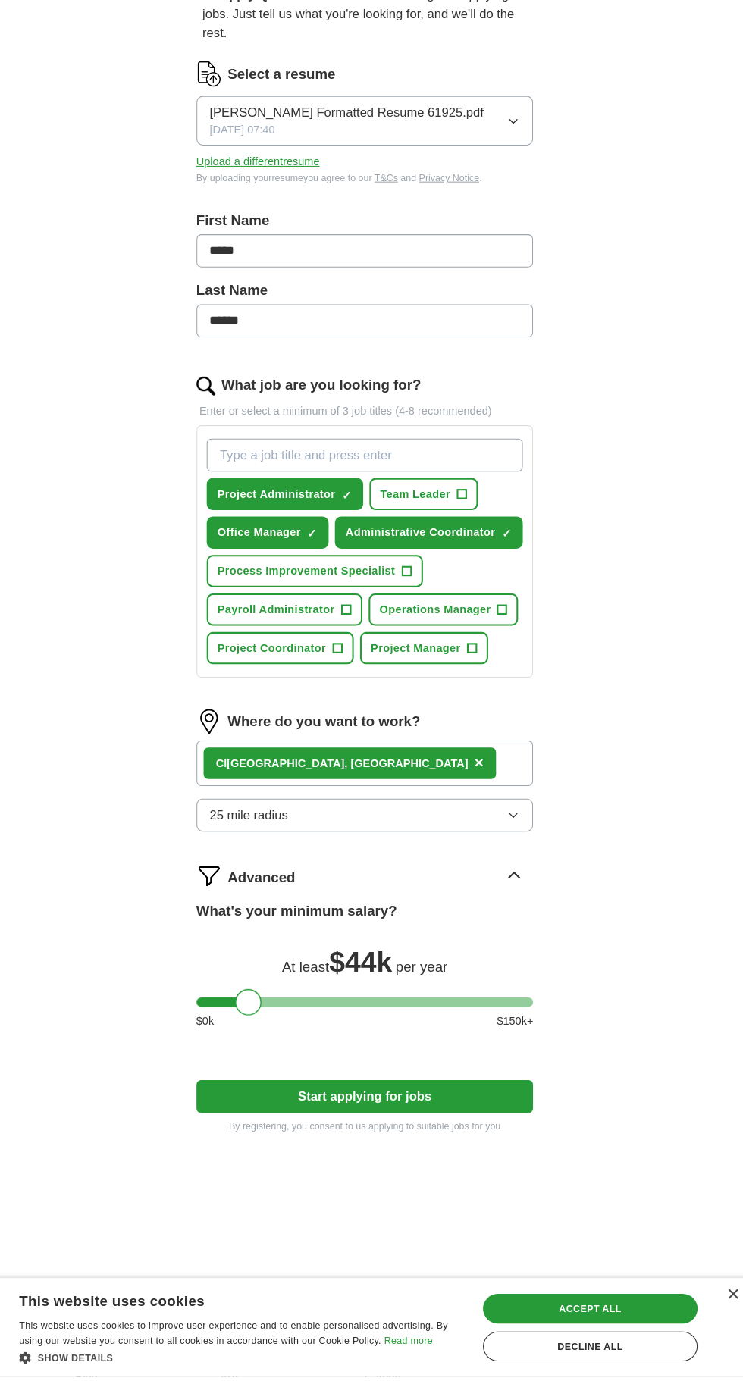
click at [300, 1019] on div at bounding box center [371, 1019] width 325 height 9
click at [293, 1023] on div at bounding box center [301, 1020] width 26 height 26
click at [293, 1022] on div at bounding box center [301, 1020] width 26 height 26
click at [295, 1023] on div at bounding box center [301, 1020] width 26 height 26
click at [293, 1019] on div at bounding box center [301, 1020] width 26 height 26
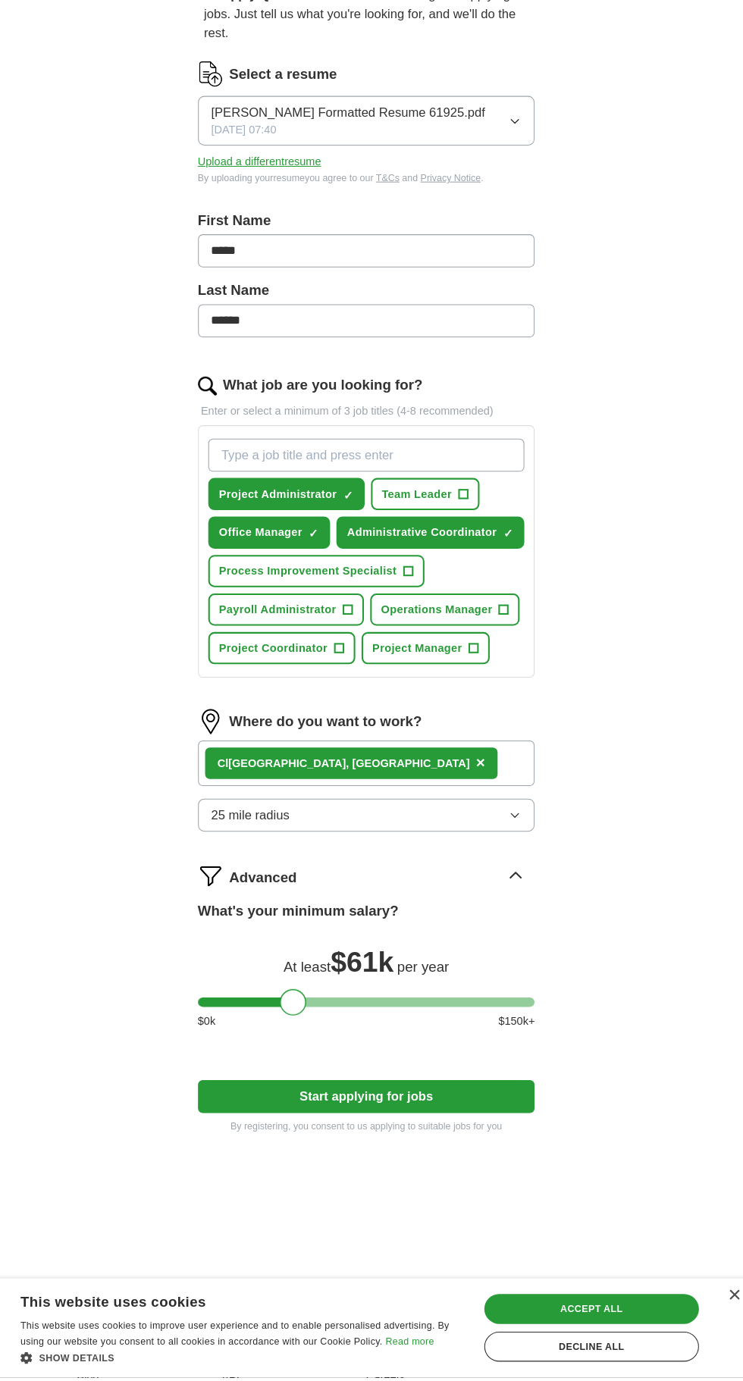
click at [290, 1027] on div "What's your minimum salary? At least $ 61k per year $ 0 k $ 150 k+" at bounding box center [371, 990] width 325 height 136
click at [290, 1021] on div at bounding box center [301, 1020] width 26 height 26
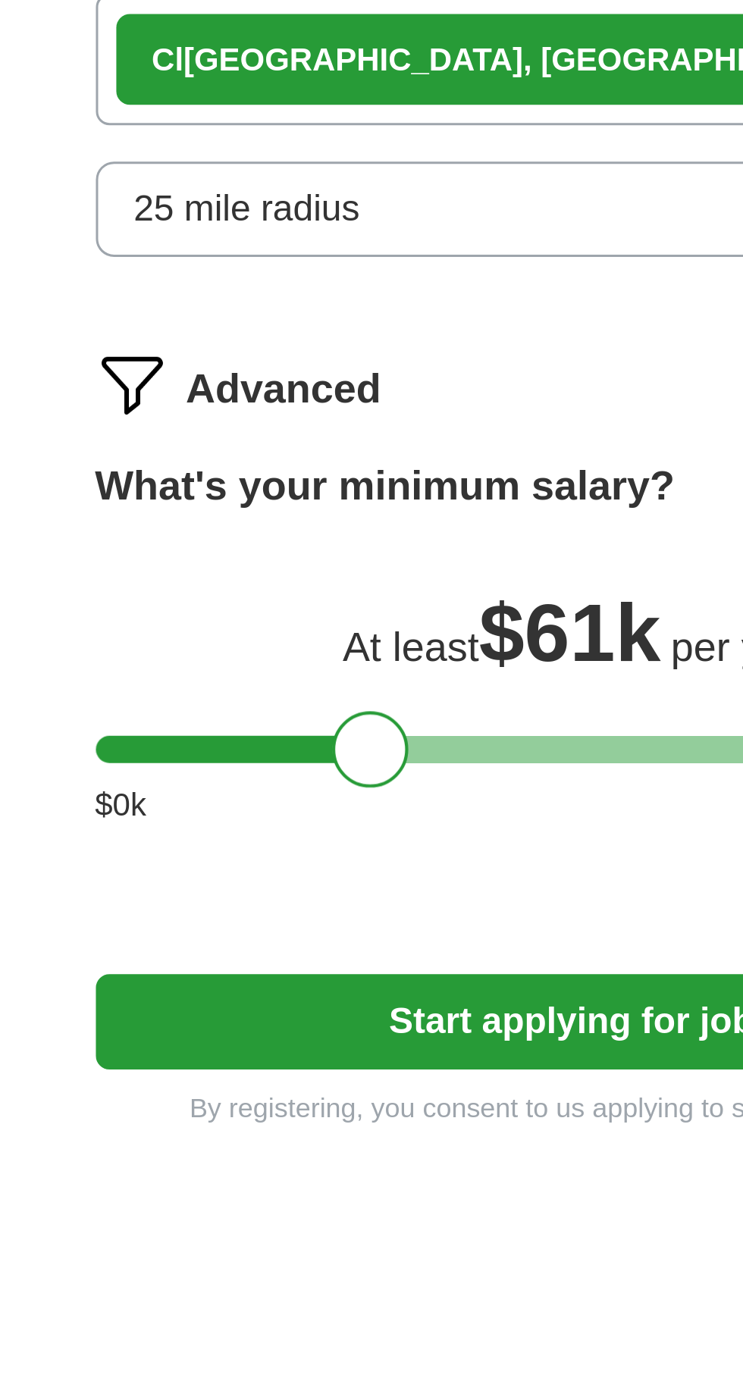
click at [272, 1106] on button "Start applying for jobs" at bounding box center [371, 1111] width 325 height 32
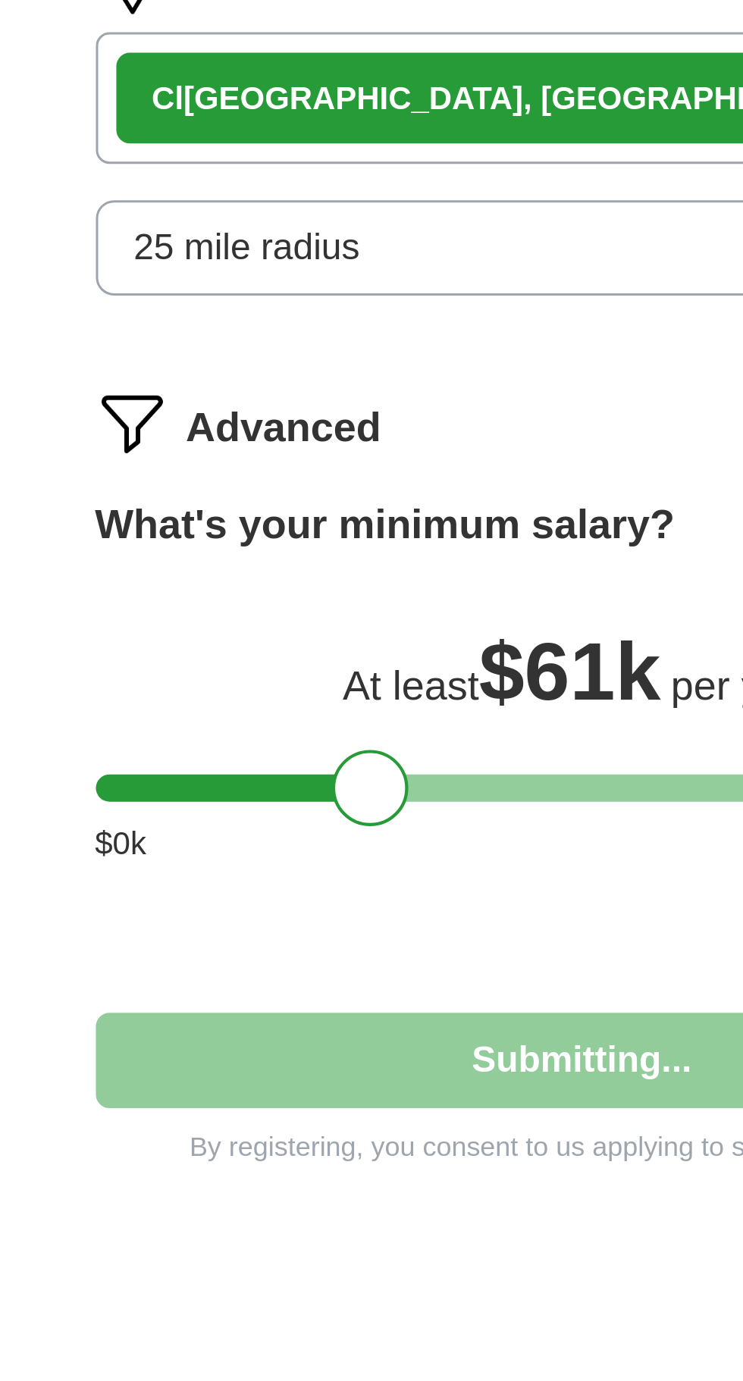
select select "**"
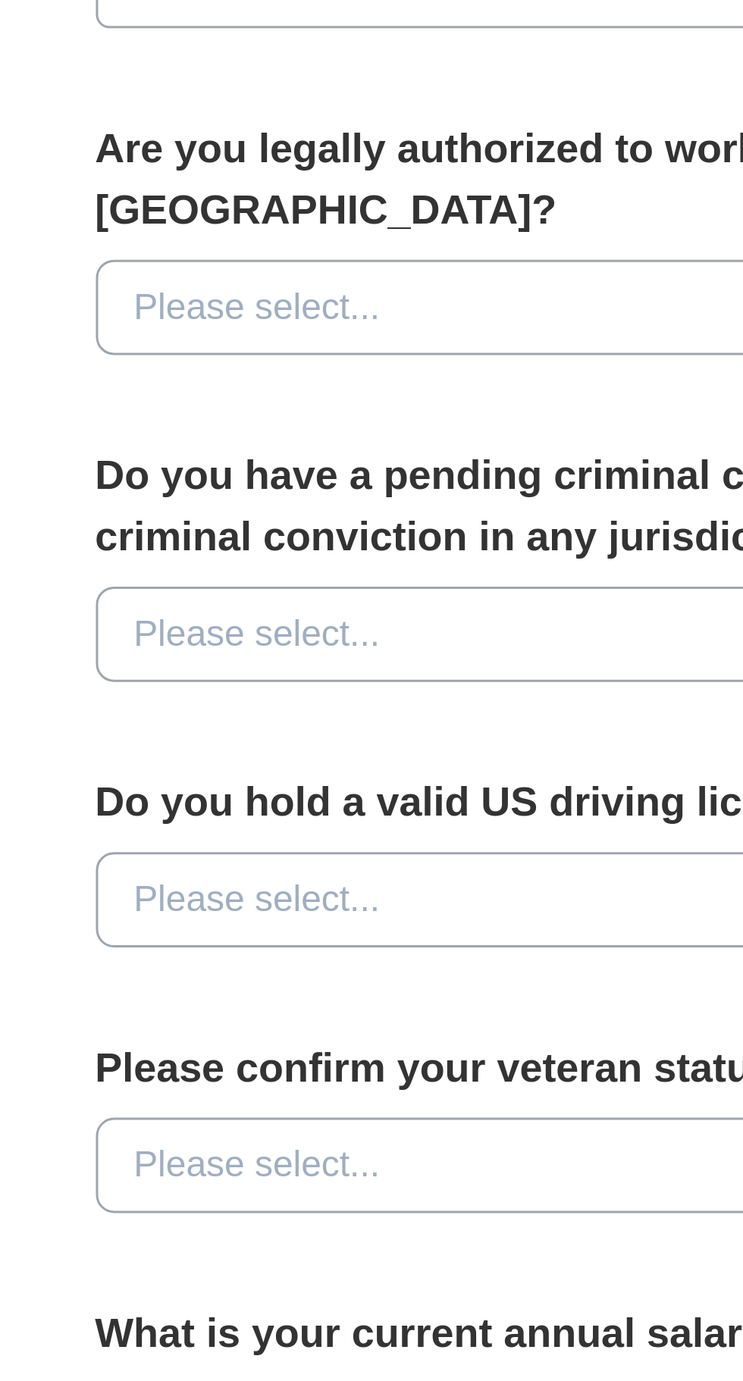
scroll to position [0, 0]
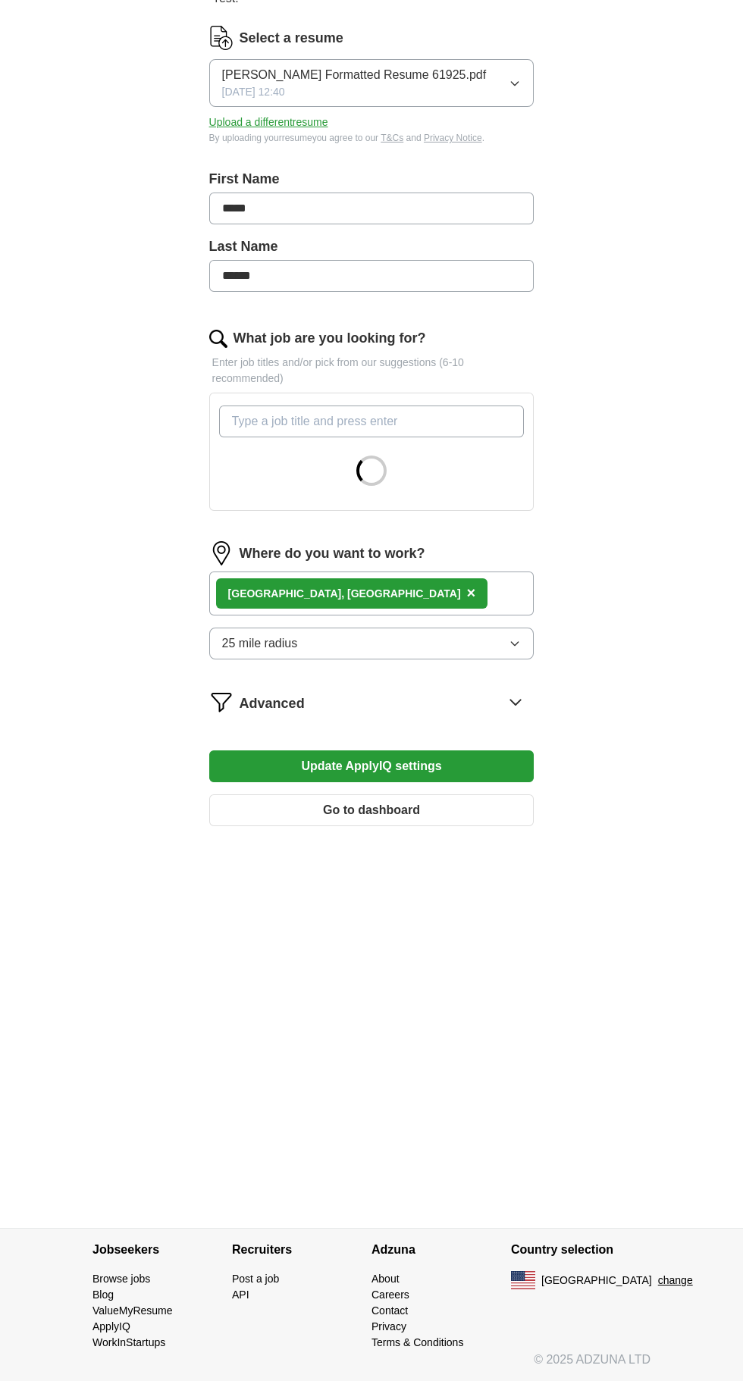
scroll to position [278, 0]
click at [516, 690] on icon at bounding box center [515, 702] width 24 height 24
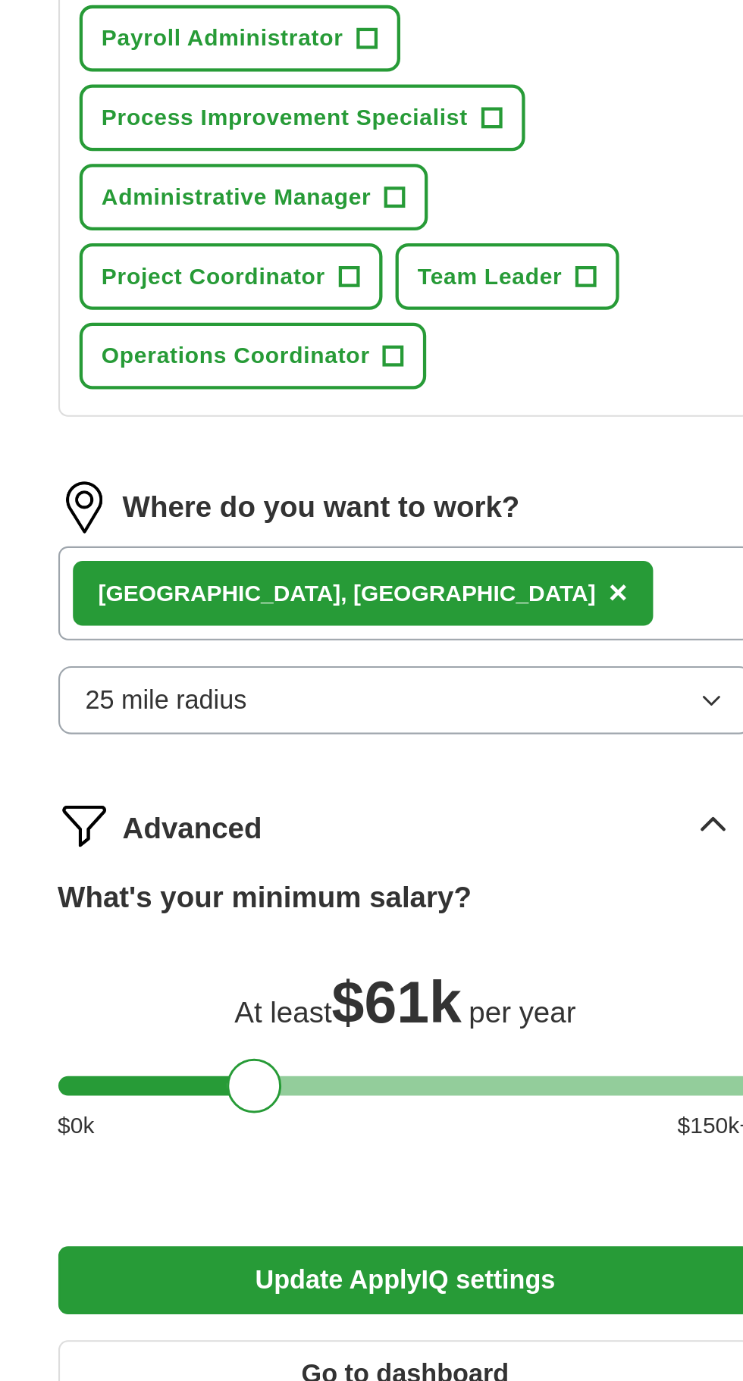
scroll to position [277, 0]
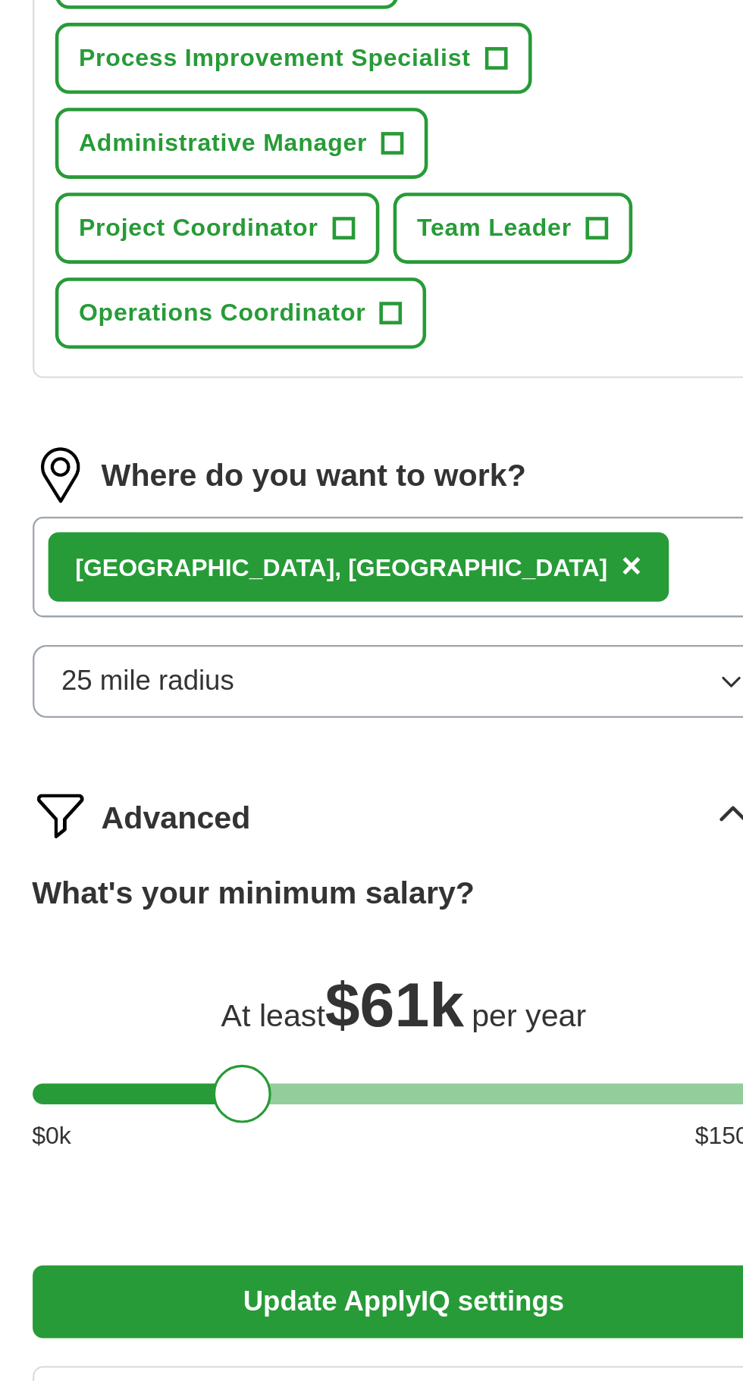
click at [277, 1046] on div at bounding box center [371, 1050] width 325 height 9
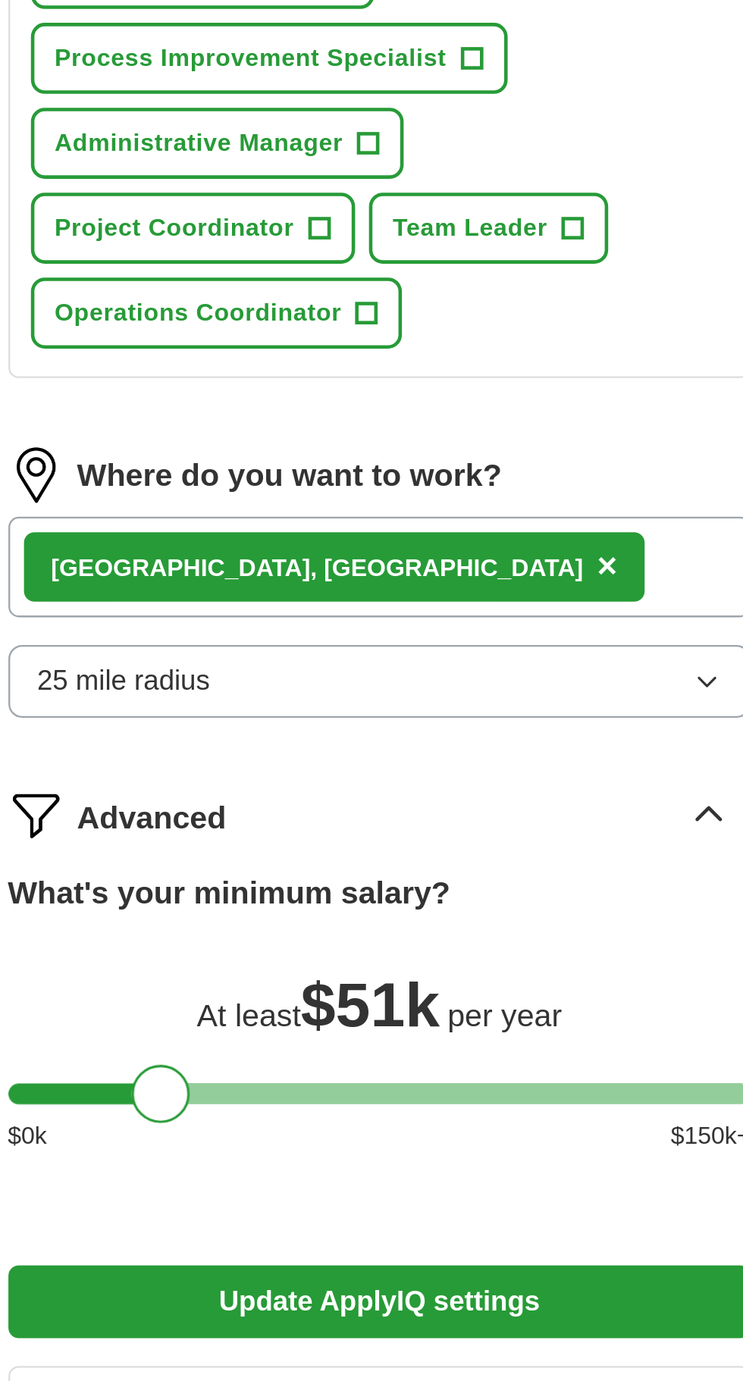
click at [431, 1125] on button "Update ApplyIQ settings" at bounding box center [371, 1141] width 325 height 32
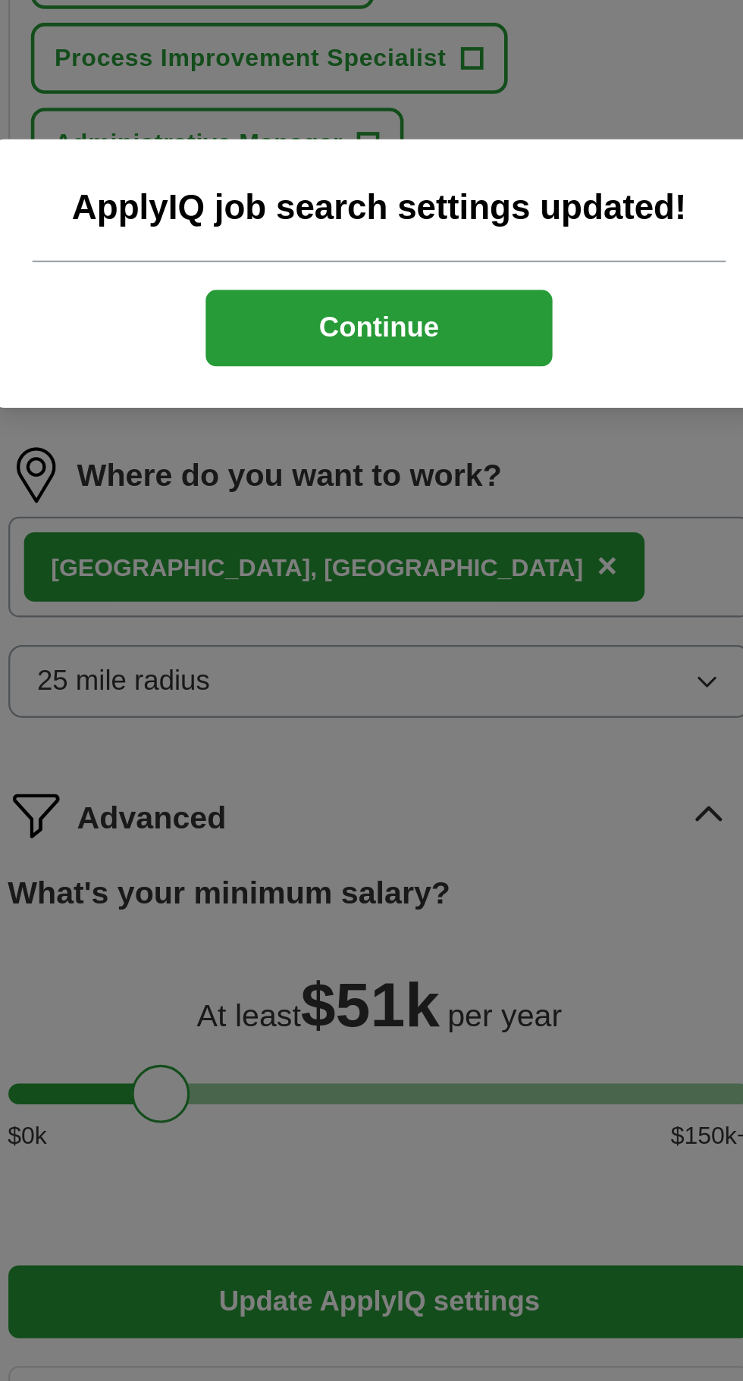
click at [399, 719] on button "Continue" at bounding box center [372, 714] width 152 height 33
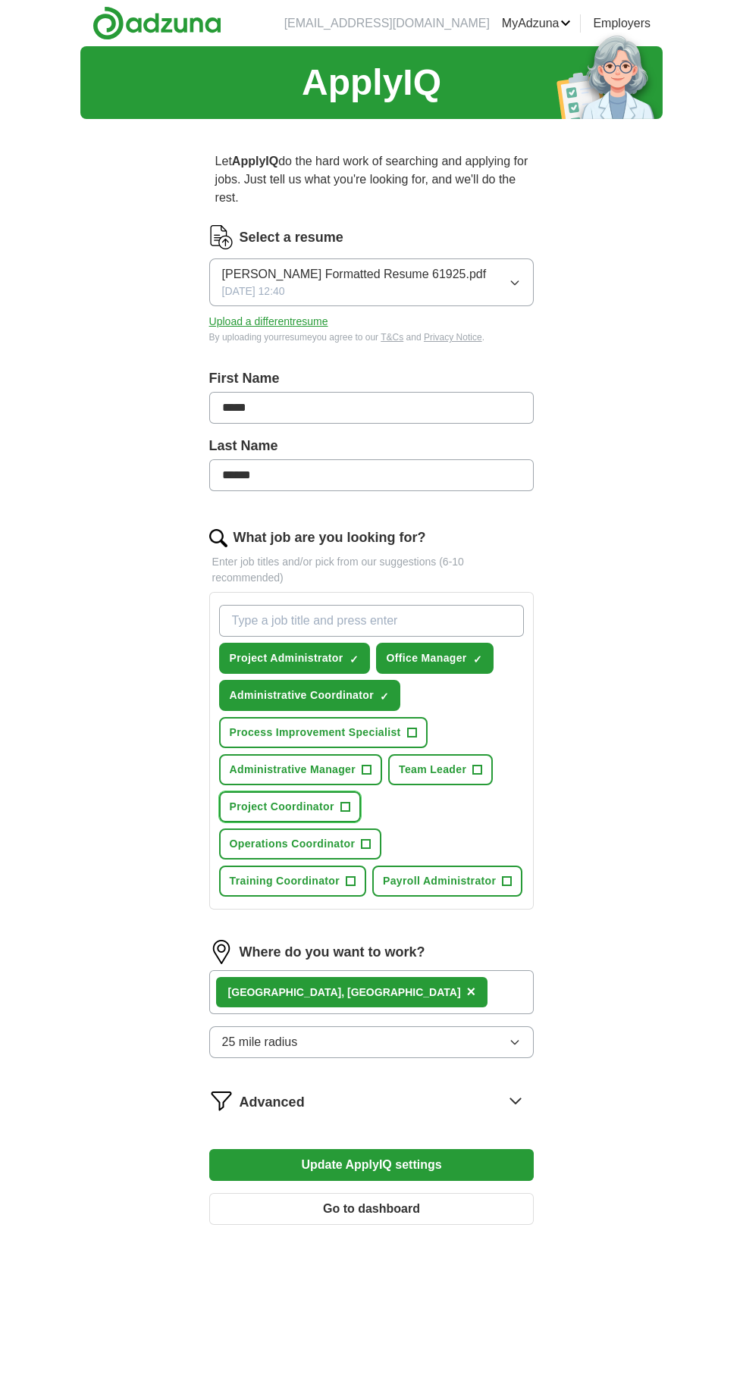
click at [321, 816] on button "Project Coordinator +" at bounding box center [290, 807] width 142 height 31
click at [382, 829] on button "Operations Coordinator +" at bounding box center [300, 844] width 163 height 31
click at [516, 1089] on icon at bounding box center [515, 1101] width 24 height 24
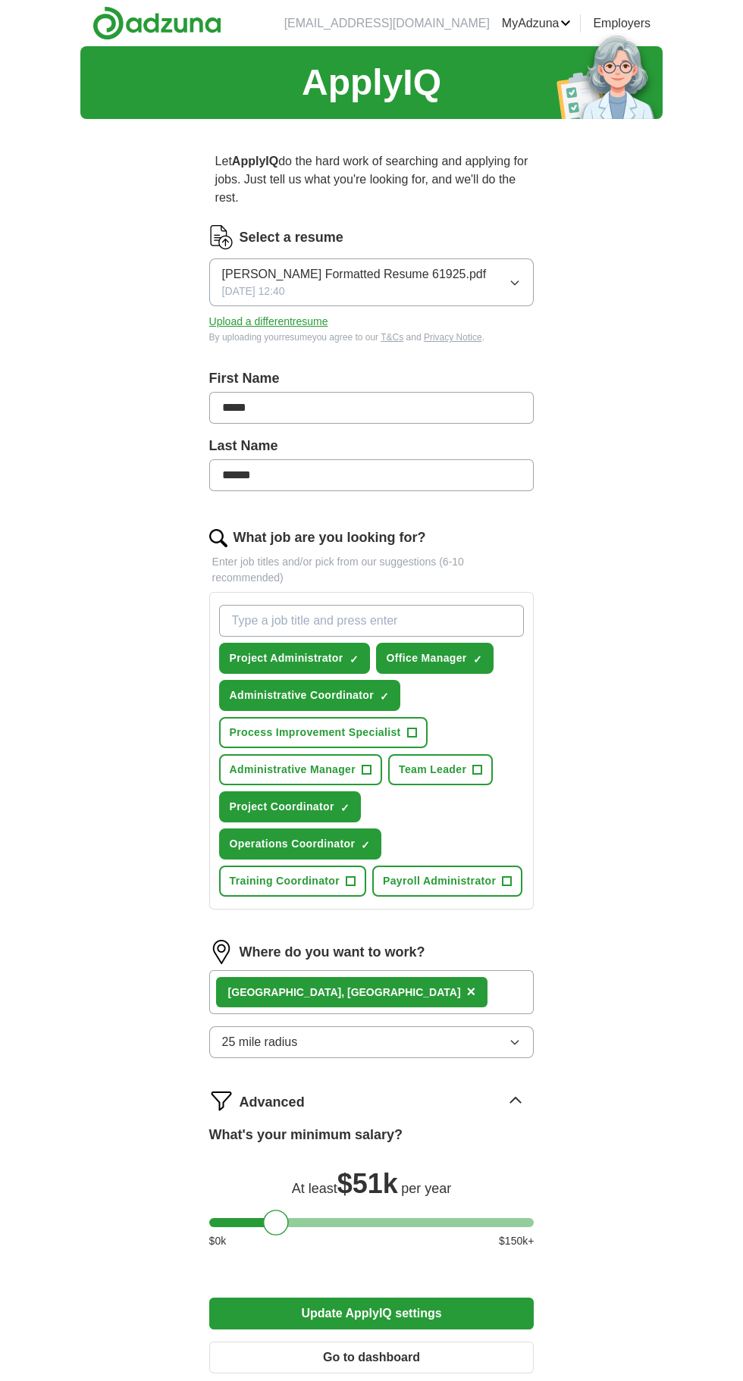
click at [316, 1218] on div at bounding box center [371, 1222] width 325 height 9
click at [307, 1210] on div at bounding box center [316, 1223] width 26 height 26
click at [263, 1218] on div at bounding box center [371, 1222] width 325 height 9
click at [325, 1215] on div "What's your minimum salary? At least $ 46k per year $ 0 k $ 150 k+" at bounding box center [371, 1193] width 325 height 136
click at [300, 1218] on div at bounding box center [371, 1222] width 325 height 9
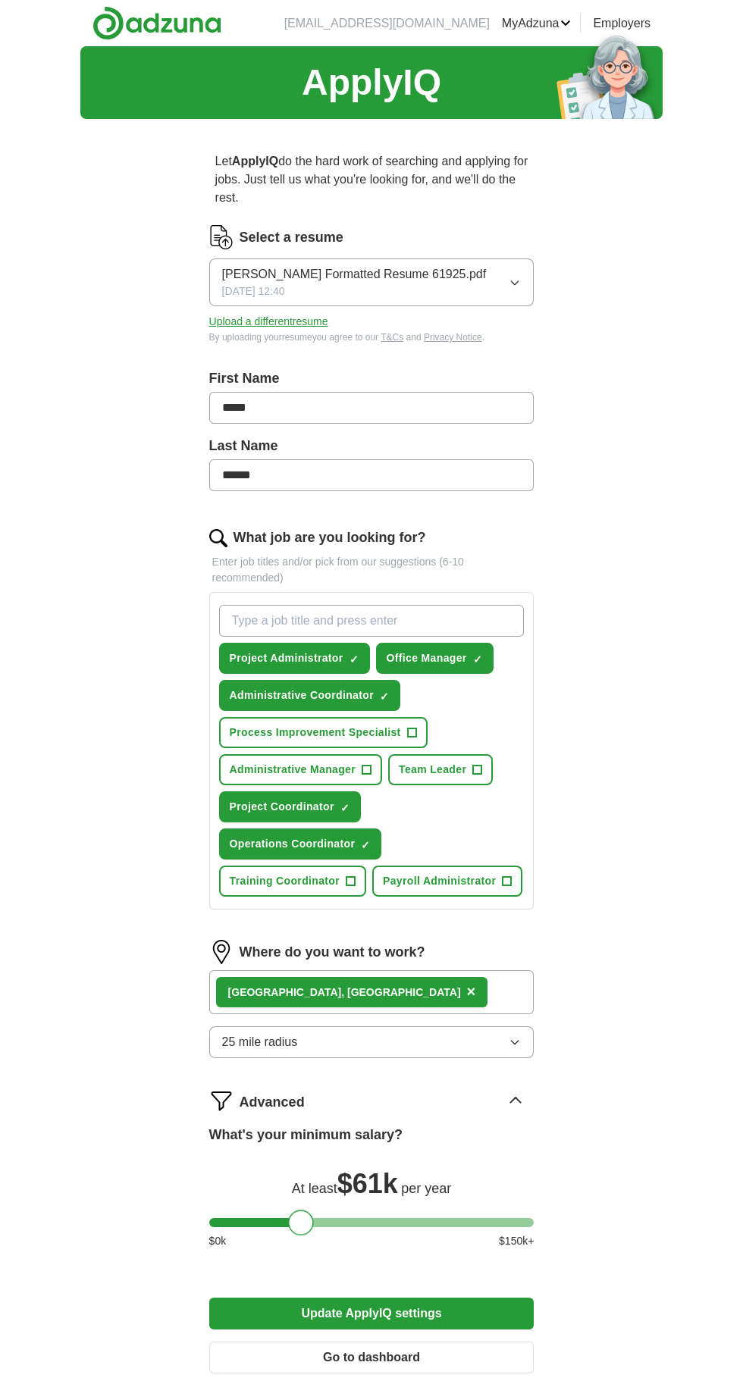
click at [252, 1218] on div at bounding box center [371, 1222] width 325 height 9
click at [255, 1210] on div at bounding box center [252, 1223] width 26 height 26
click at [254, 1210] on div at bounding box center [252, 1223] width 26 height 26
click at [300, 1218] on div at bounding box center [371, 1222] width 325 height 9
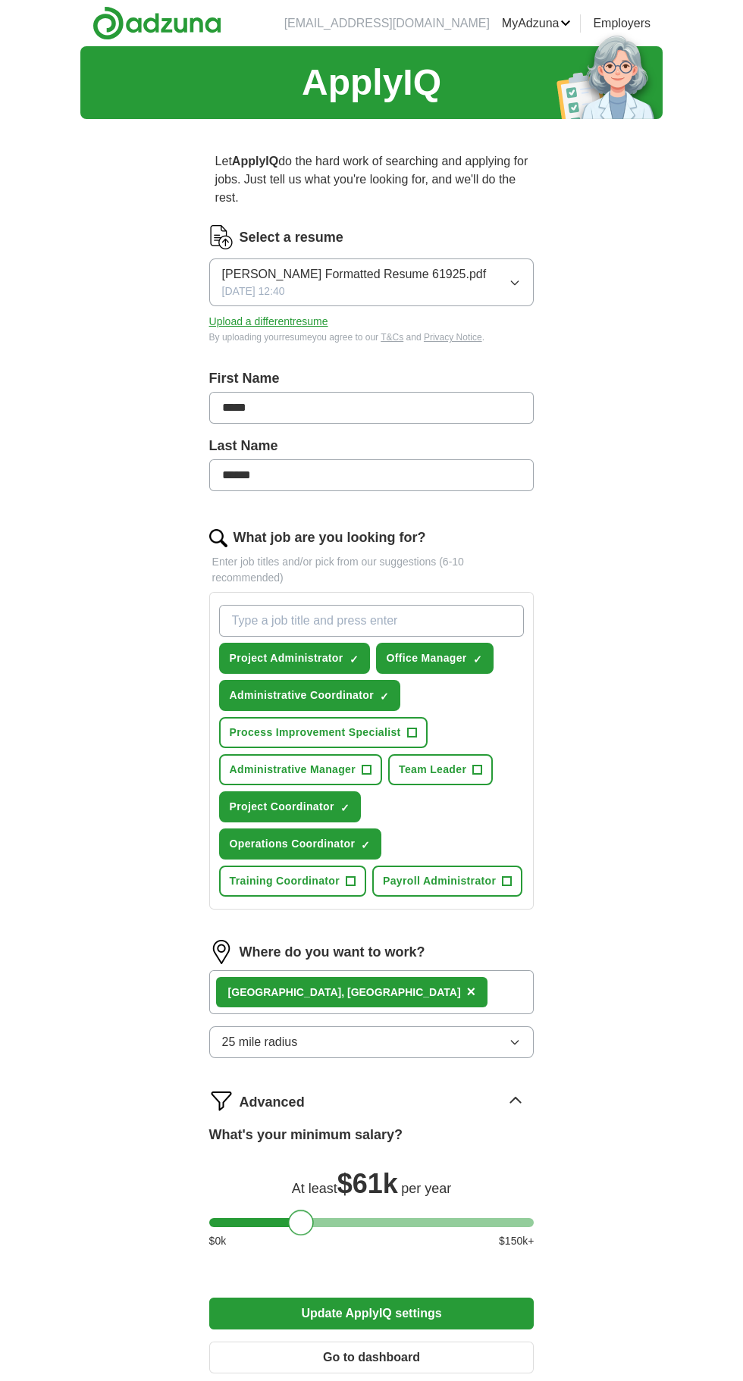
click at [297, 1210] on div at bounding box center [301, 1223] width 26 height 26
click at [300, 1210] on div at bounding box center [301, 1223] width 26 height 26
click at [244, 1218] on div at bounding box center [371, 1222] width 325 height 9
click at [254, 1210] on div at bounding box center [244, 1223] width 26 height 26
click at [253, 1210] on div at bounding box center [244, 1223] width 26 height 26
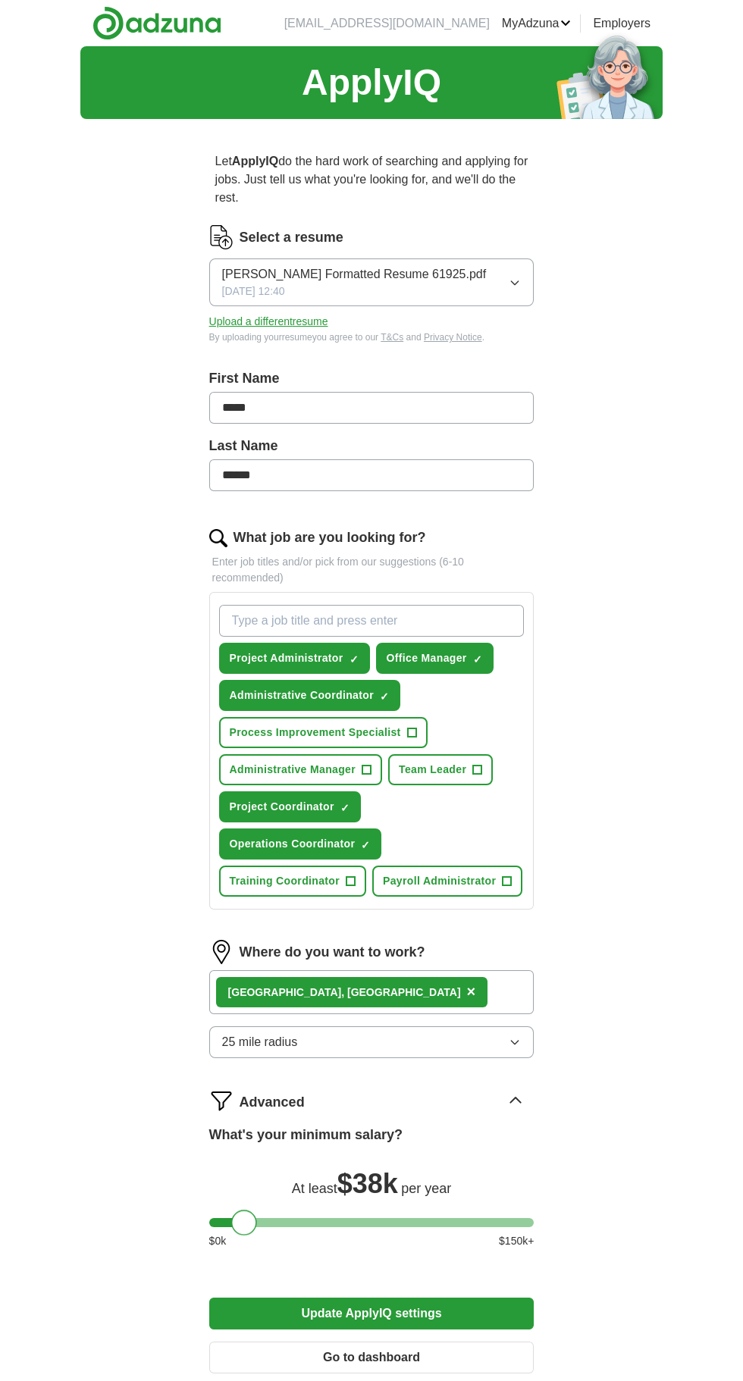
click at [288, 1218] on div at bounding box center [371, 1222] width 325 height 9
click at [459, 1298] on button "Update ApplyIQ settings" at bounding box center [371, 1314] width 325 height 32
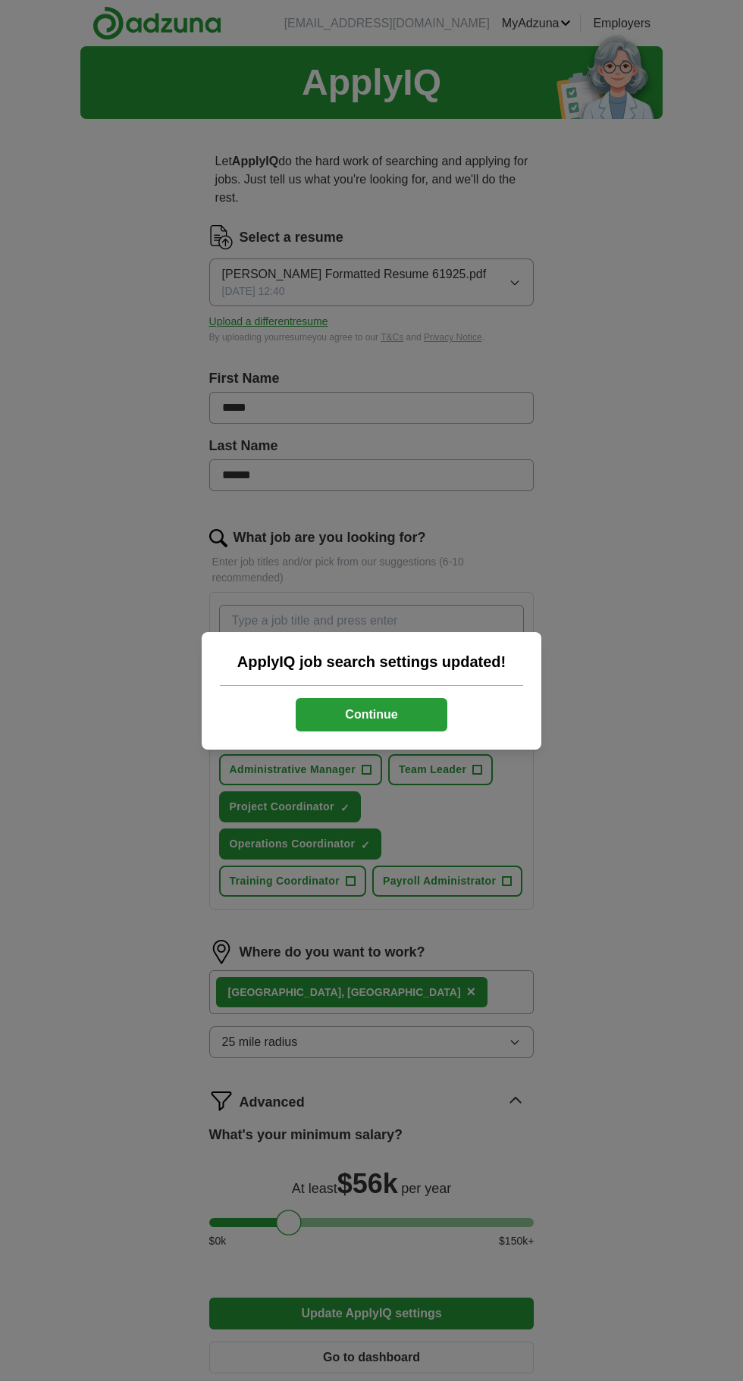
click at [391, 711] on button "Continue" at bounding box center [372, 714] width 152 height 33
